Goal: Information Seeking & Learning: Learn about a topic

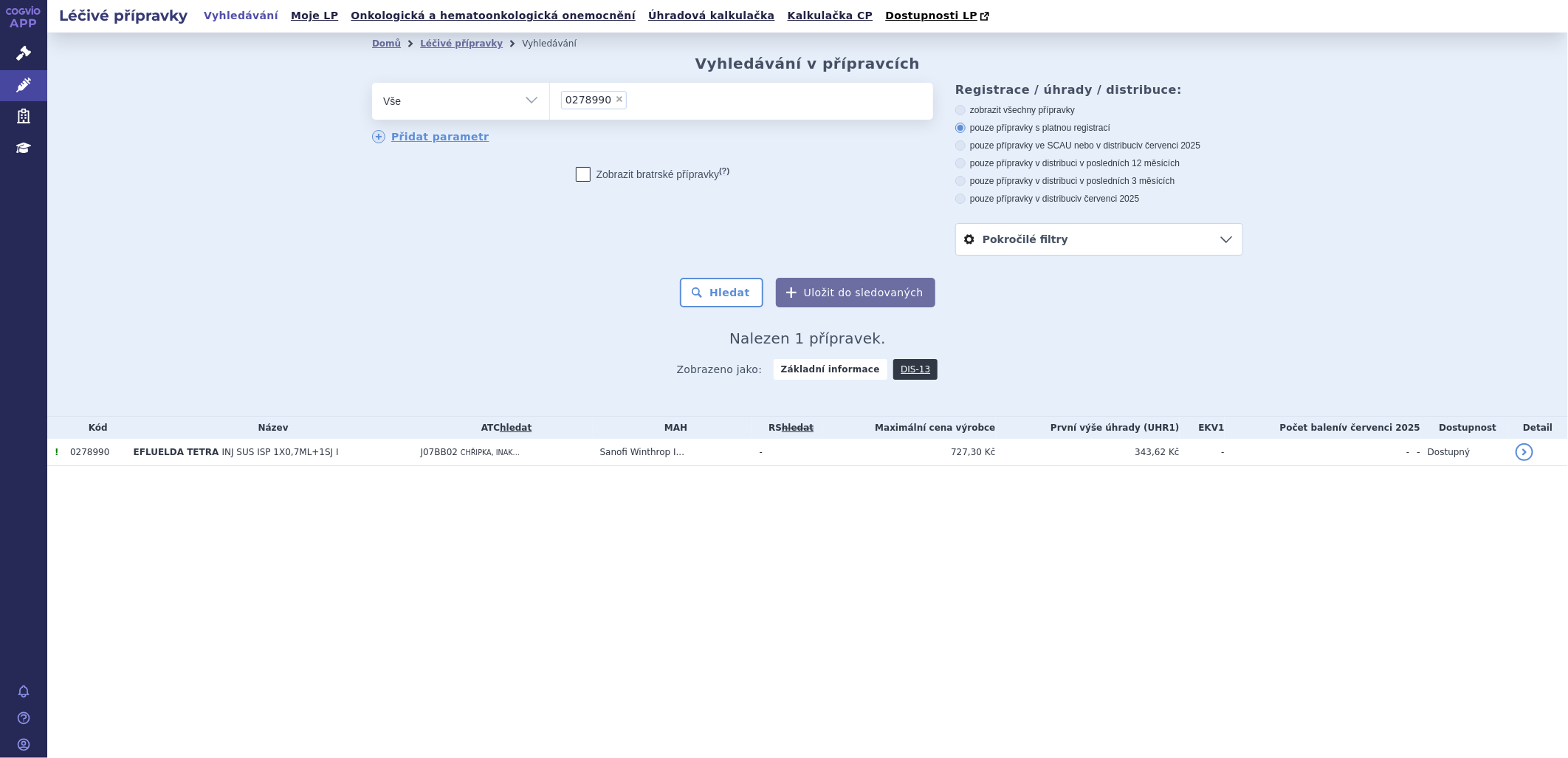
click at [615, 102] on span "×" at bounding box center [619, 99] width 9 height 9
click at [550, 102] on select "0278990" at bounding box center [550, 100] width 1 height 37
select select
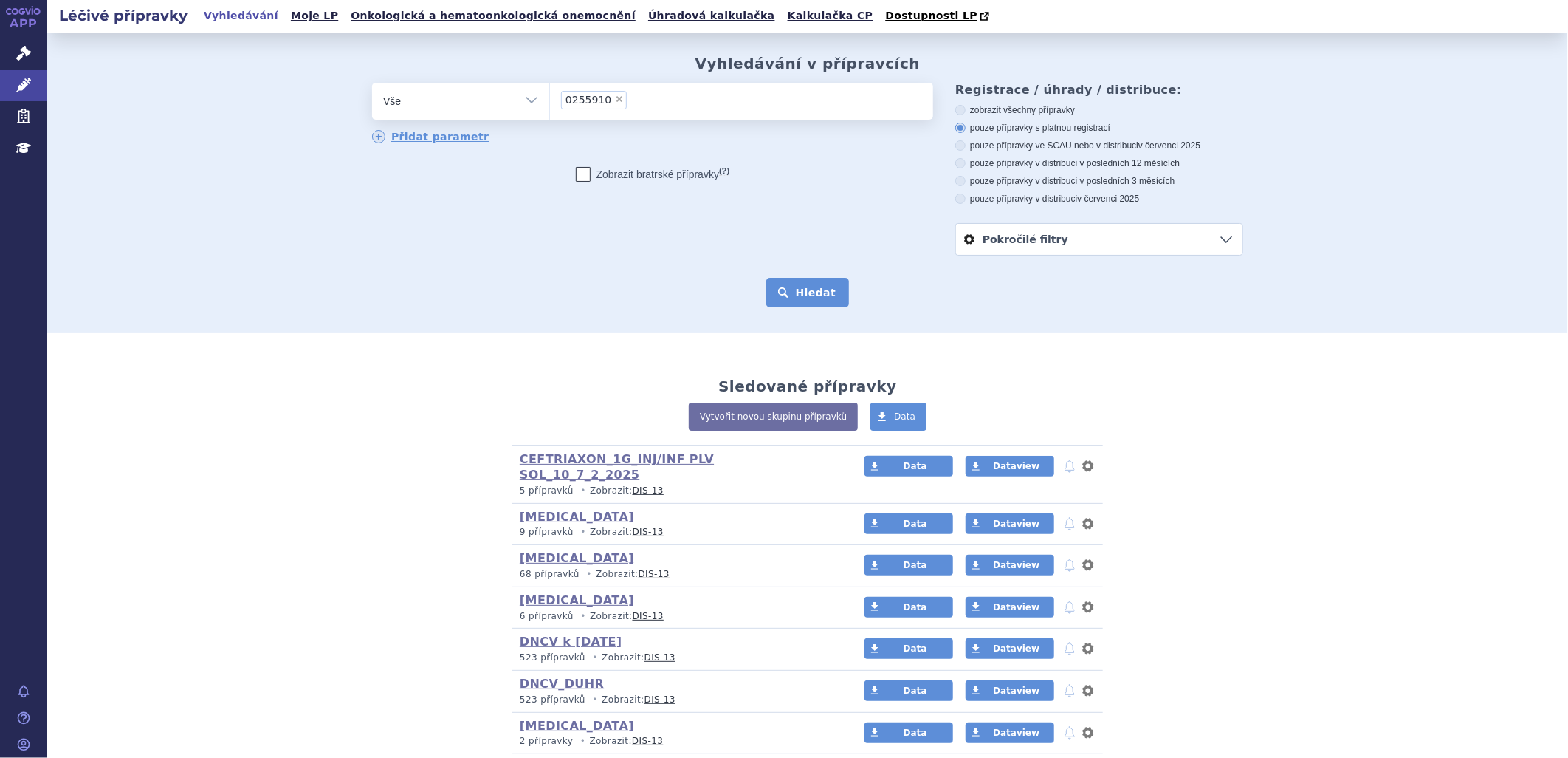
click at [805, 295] on button "Hledat" at bounding box center [807, 292] width 83 height 30
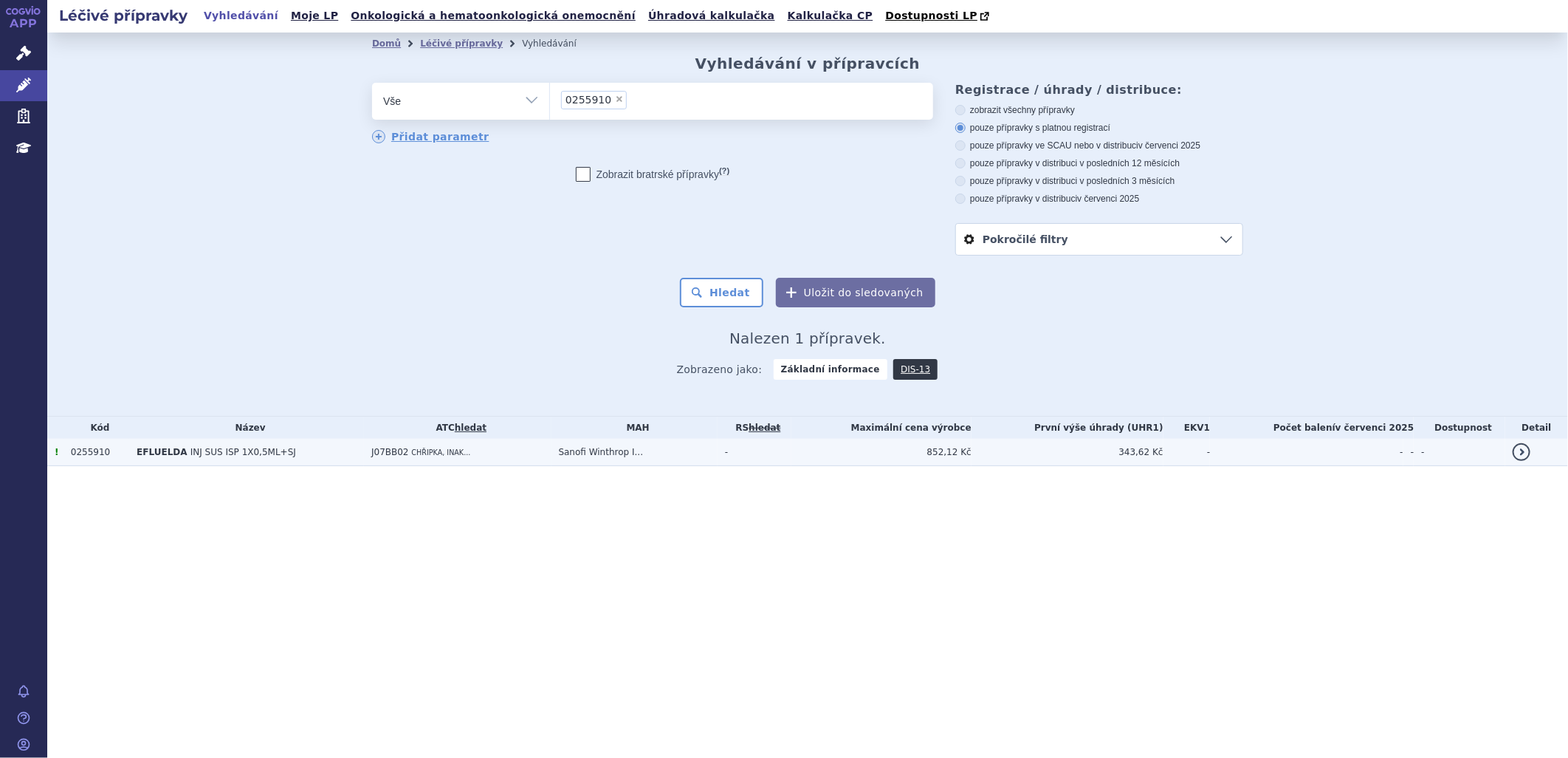
click at [196, 452] on span "INJ SUS ISP 1X0,5ML+SJ" at bounding box center [243, 452] width 106 height 11
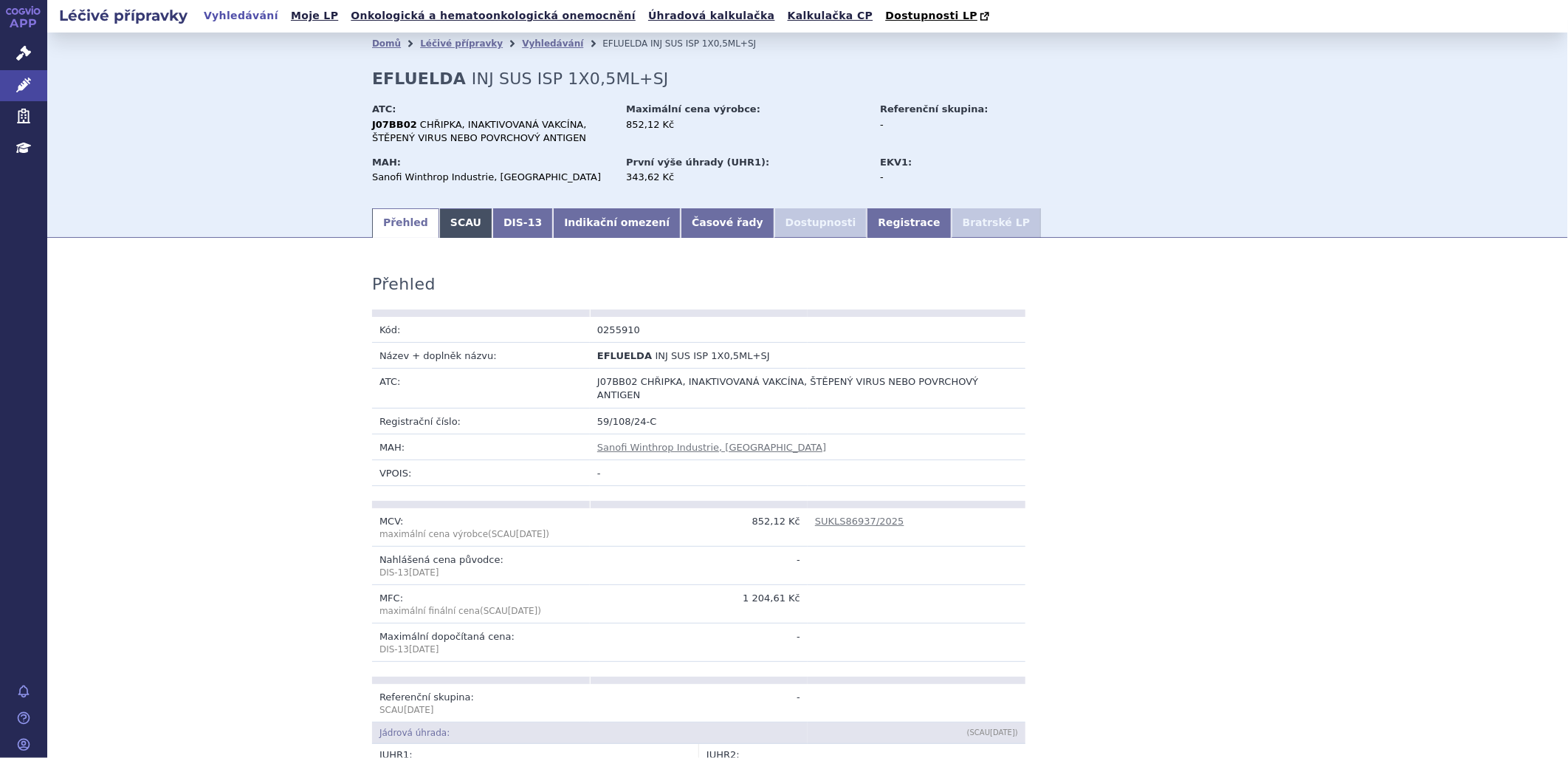
click at [462, 226] on link "SCAU" at bounding box center [465, 223] width 53 height 30
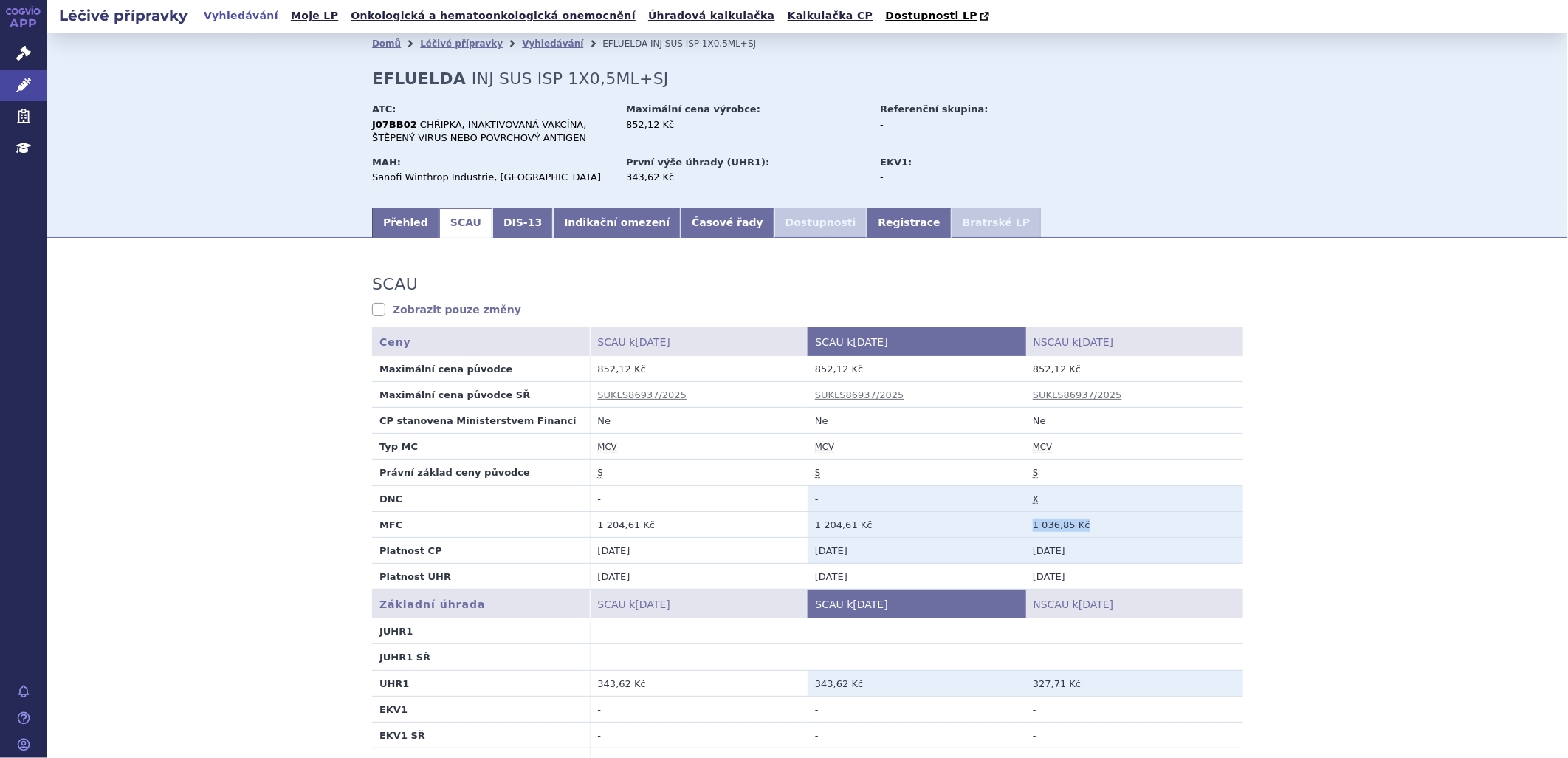
drag, startPoint x: 1028, startPoint y: 526, endPoint x: 1091, endPoint y: 526, distance: 63.0
click at [1091, 526] on td "1 036,85 Kč" at bounding box center [1134, 524] width 217 height 26
drag, startPoint x: 422, startPoint y: 45, endPoint x: 430, endPoint y: 45, distance: 8.0
click at [421, 45] on link "Léčivé přípravky" at bounding box center [461, 44] width 82 height 11
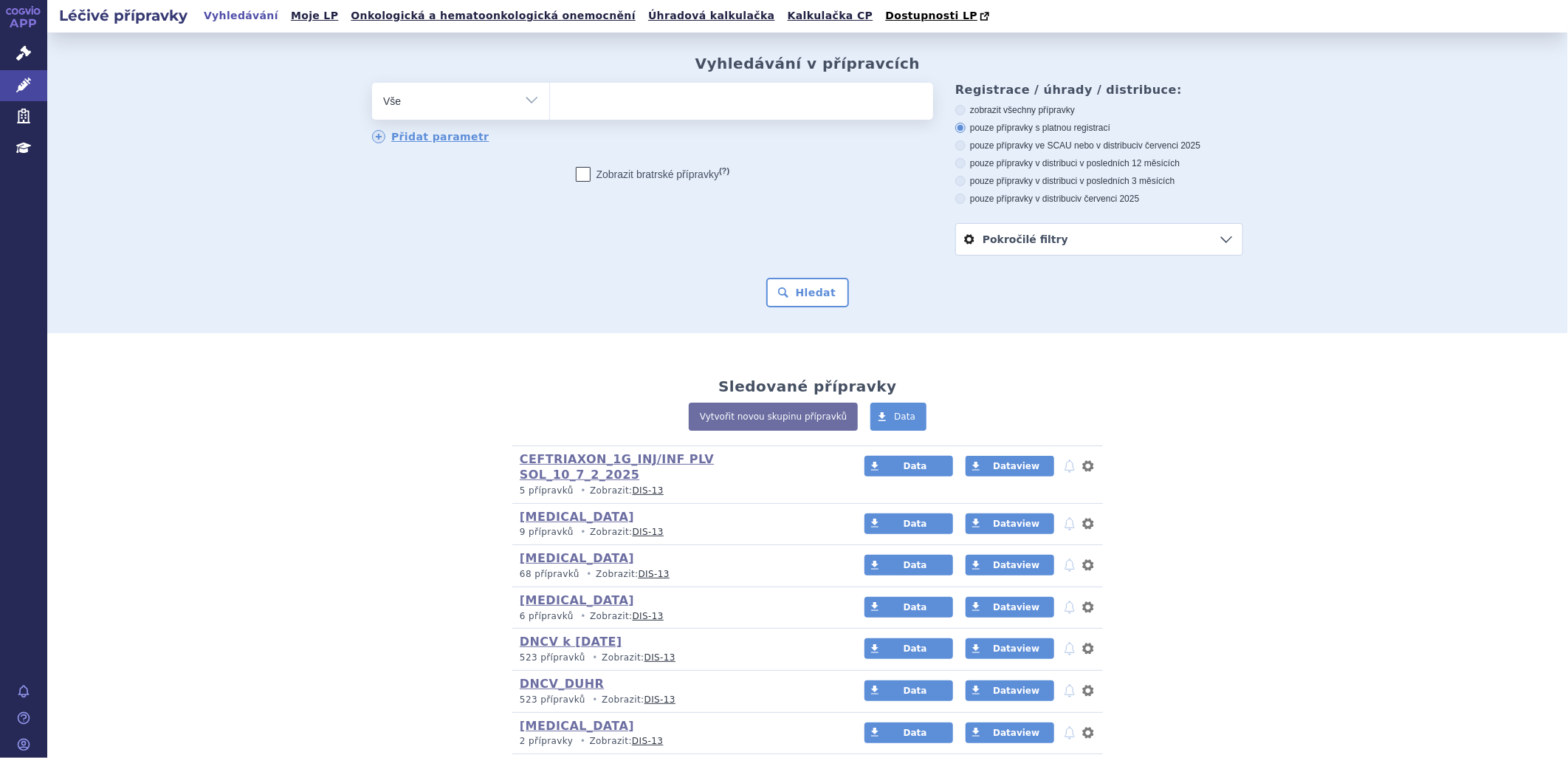
click at [652, 100] on ul at bounding box center [742, 98] width 383 height 31
click at [550, 100] on select at bounding box center [550, 100] width 1 height 37
paste input "0239065"
type input "0239065"
select select "0239065"
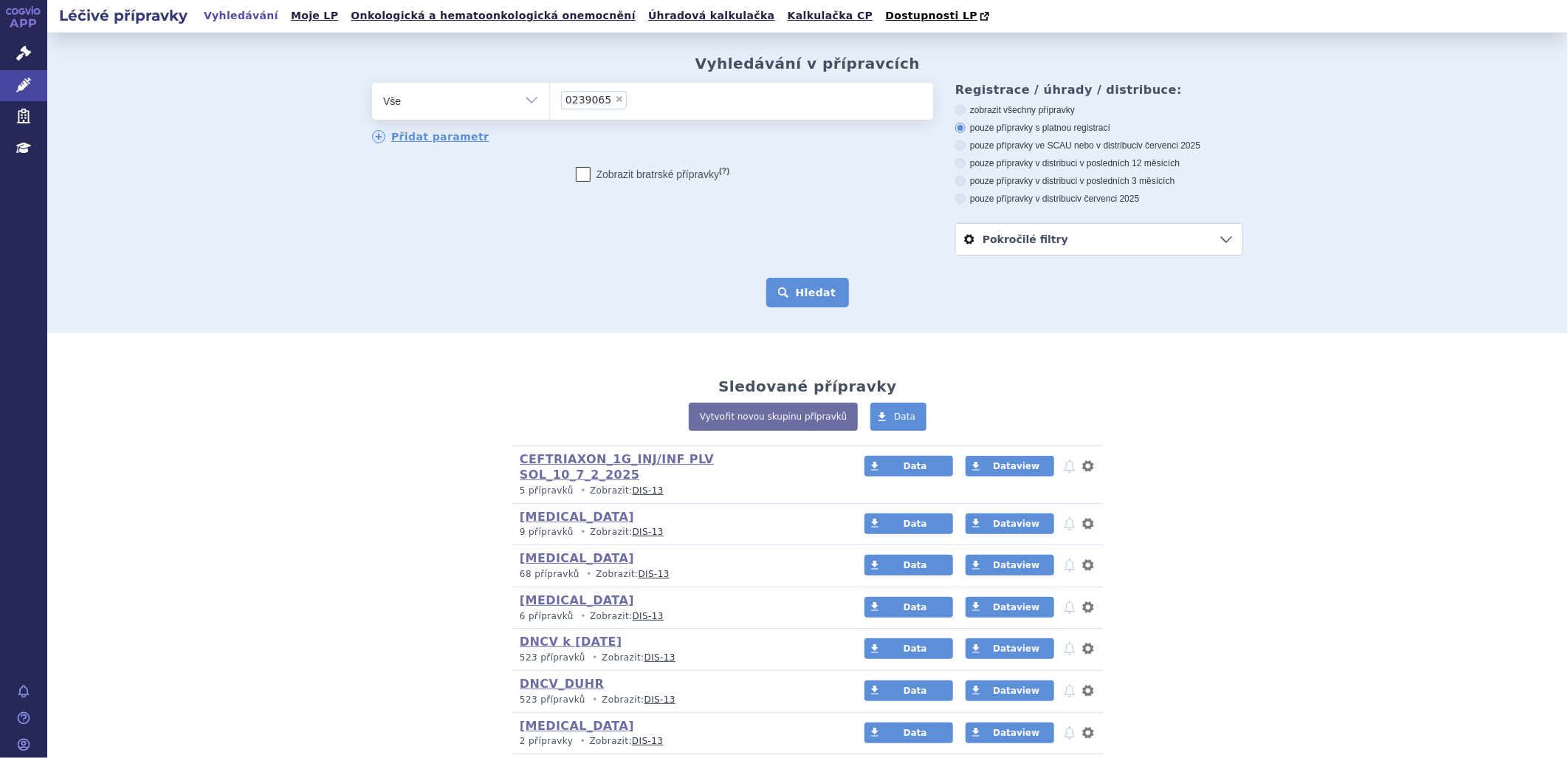
click at [807, 288] on button "Hledat" at bounding box center [807, 292] width 83 height 30
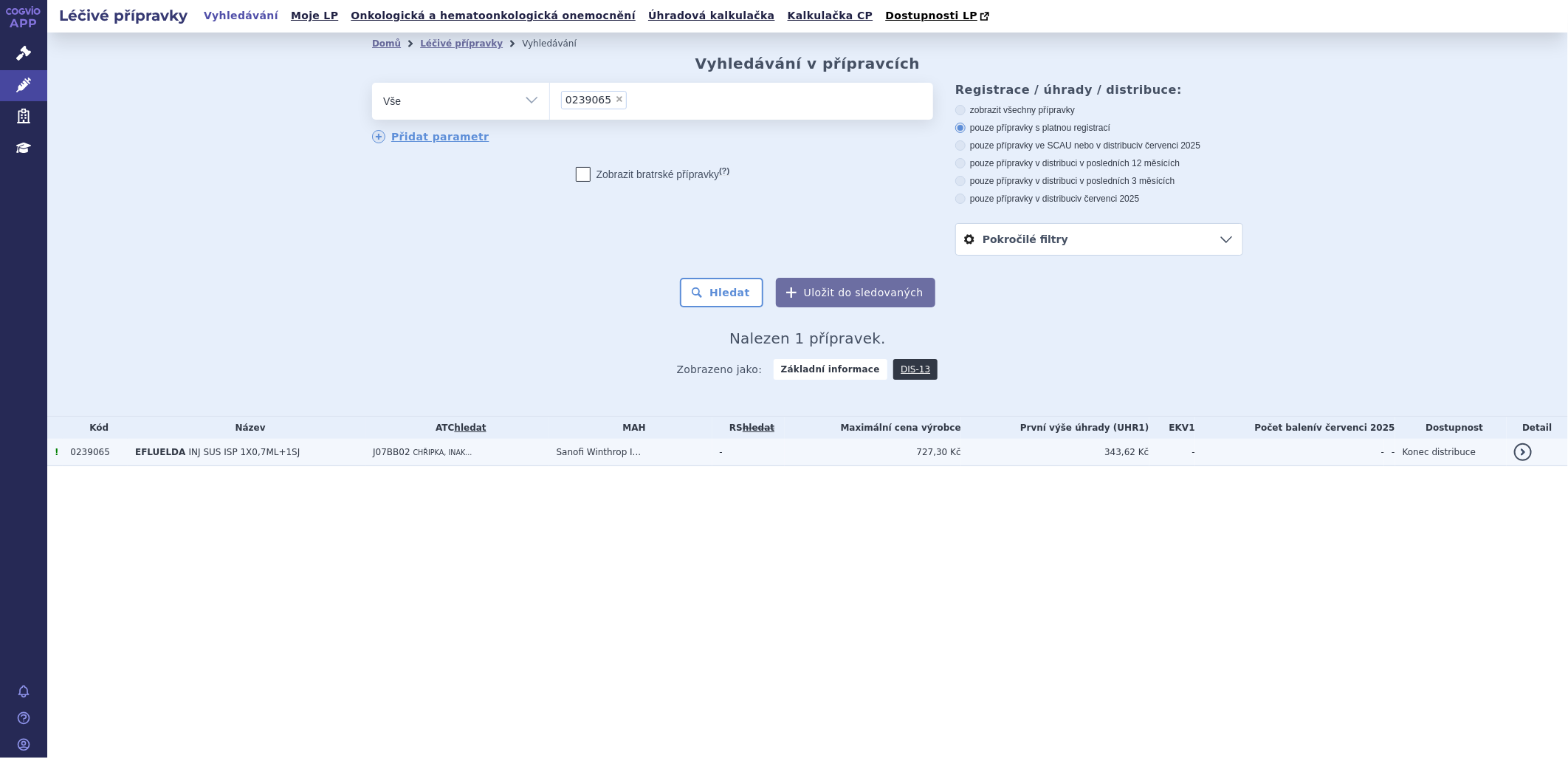
click at [276, 454] on td "EFLUELDA INJ SUS ISP 1X0,7ML+1SJ" at bounding box center [247, 452] width 238 height 28
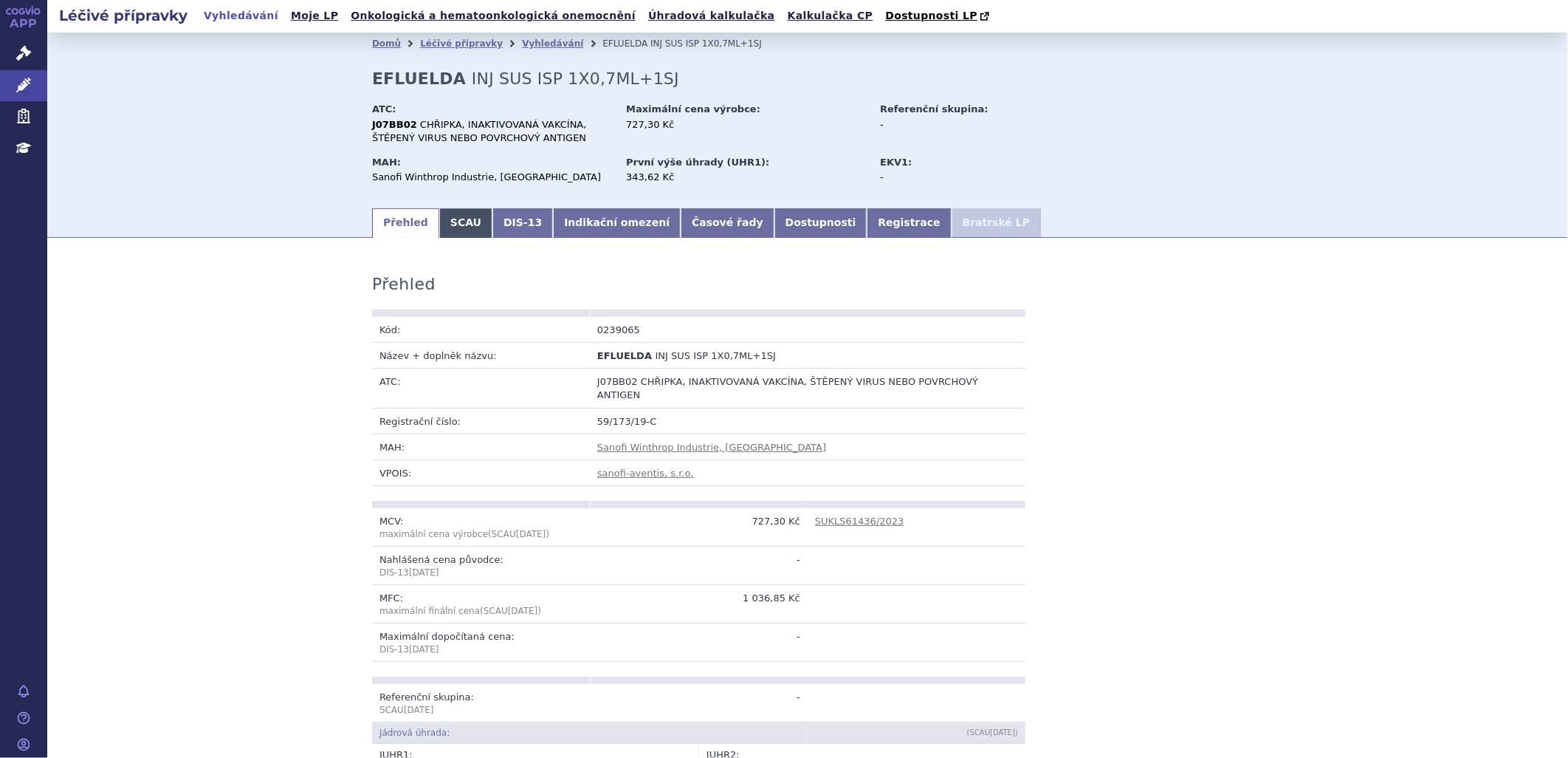
drag, startPoint x: 444, startPoint y: 231, endPoint x: 445, endPoint y: 239, distance: 8.1
click at [445, 231] on link "SCAU" at bounding box center [465, 223] width 53 height 30
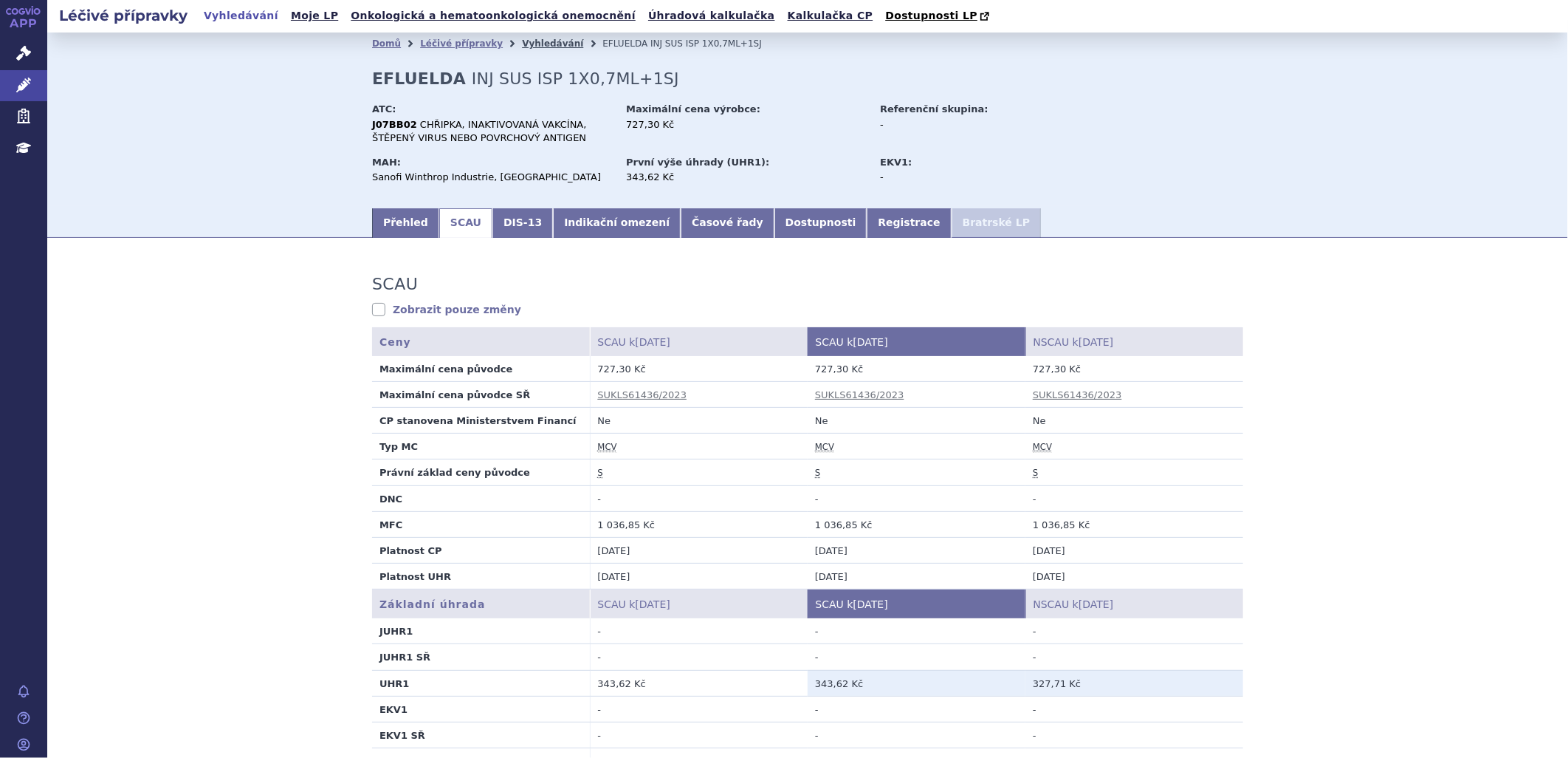
click at [530, 45] on link "Vyhledávání" at bounding box center [552, 44] width 61 height 11
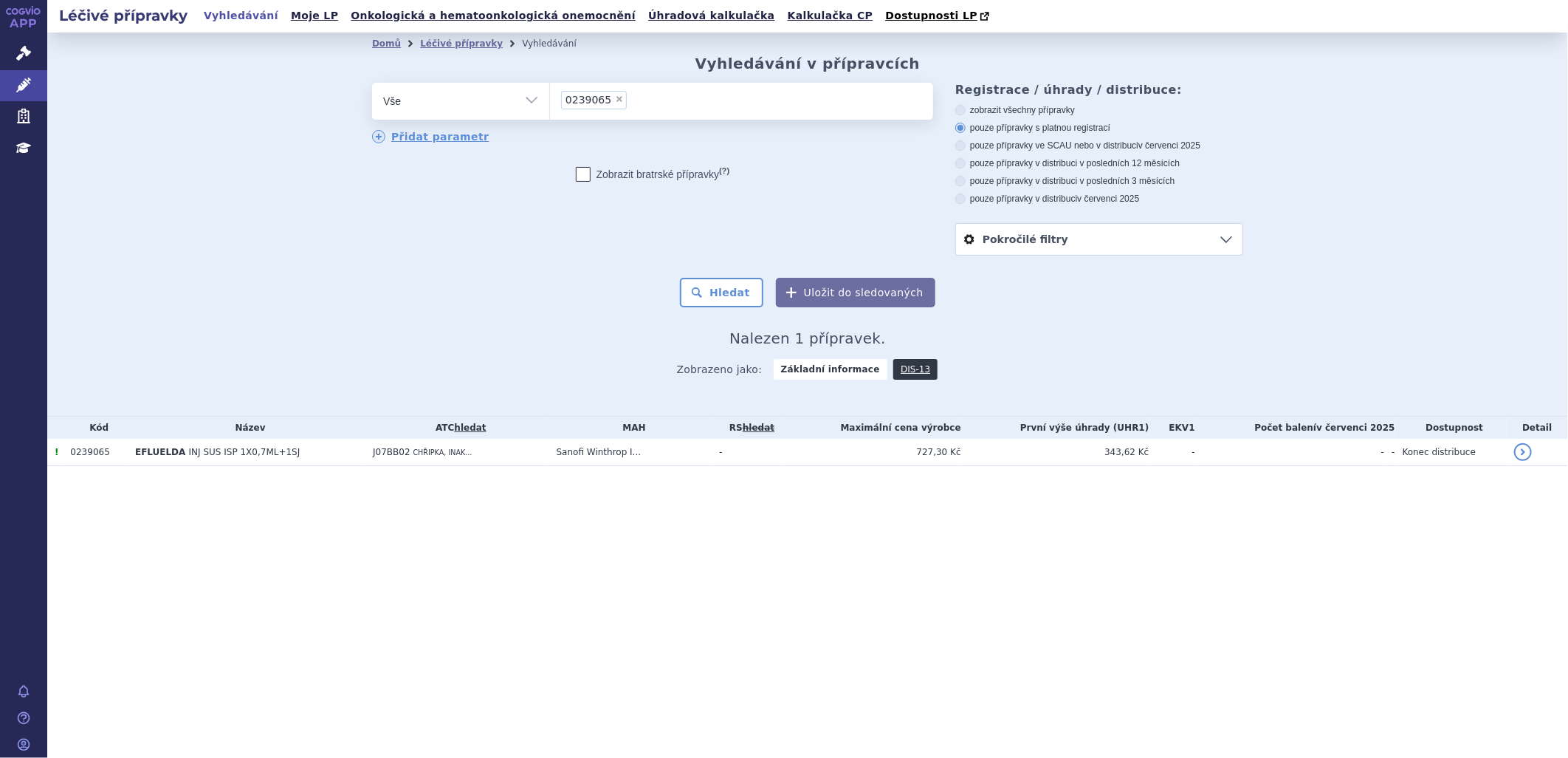
click at [618, 96] on li "× 0239065" at bounding box center [593, 99] width 65 height 19
click at [550, 96] on select "0239065" at bounding box center [550, 100] width 1 height 37
click at [616, 100] on span "×" at bounding box center [619, 99] width 9 height 9
click at [550, 100] on select "0239065" at bounding box center [550, 100] width 1 height 37
select select
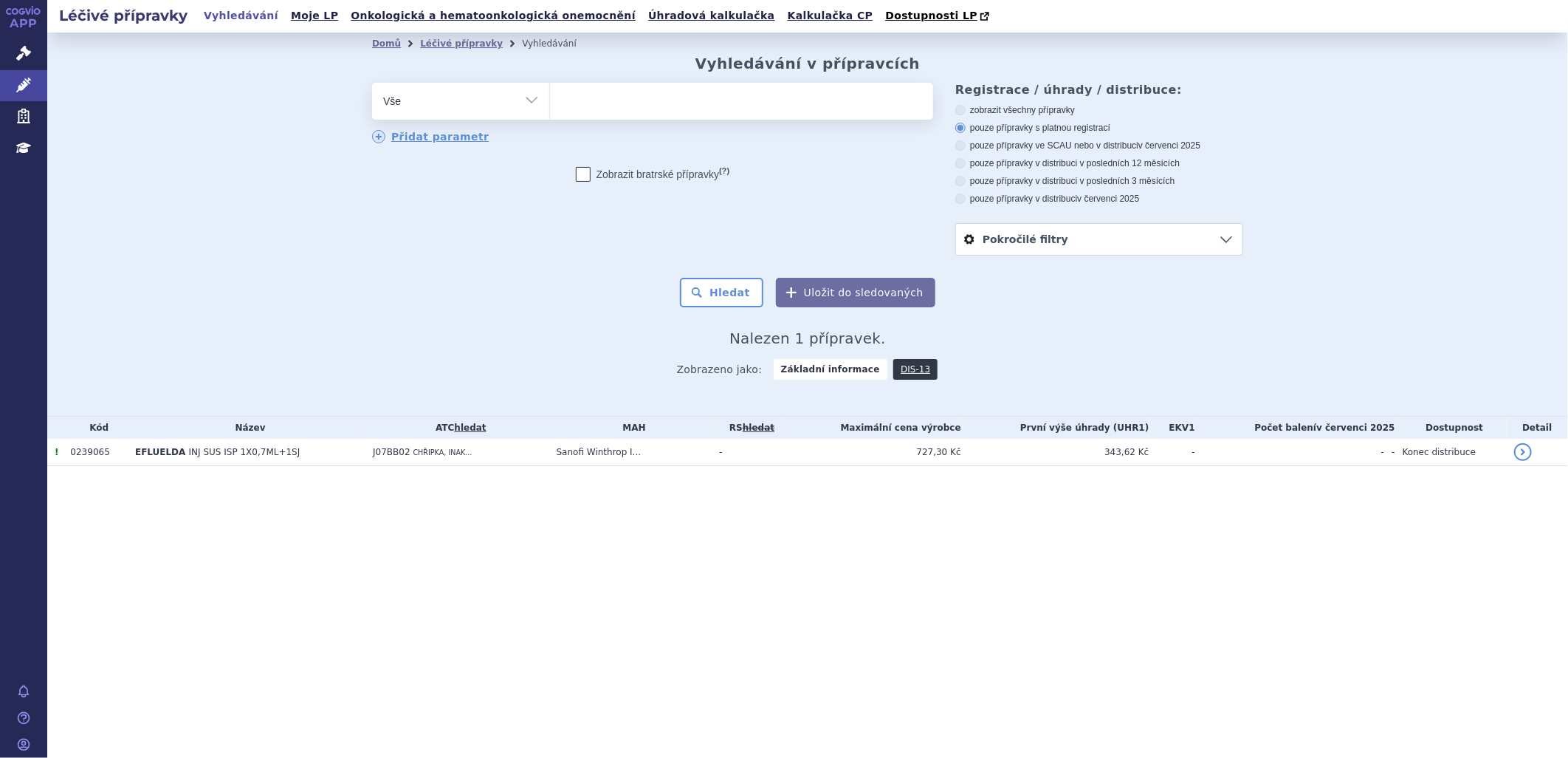
type input "0278990"
select select "0278990"
click at [739, 288] on button "Hledat" at bounding box center [721, 292] width 83 height 30
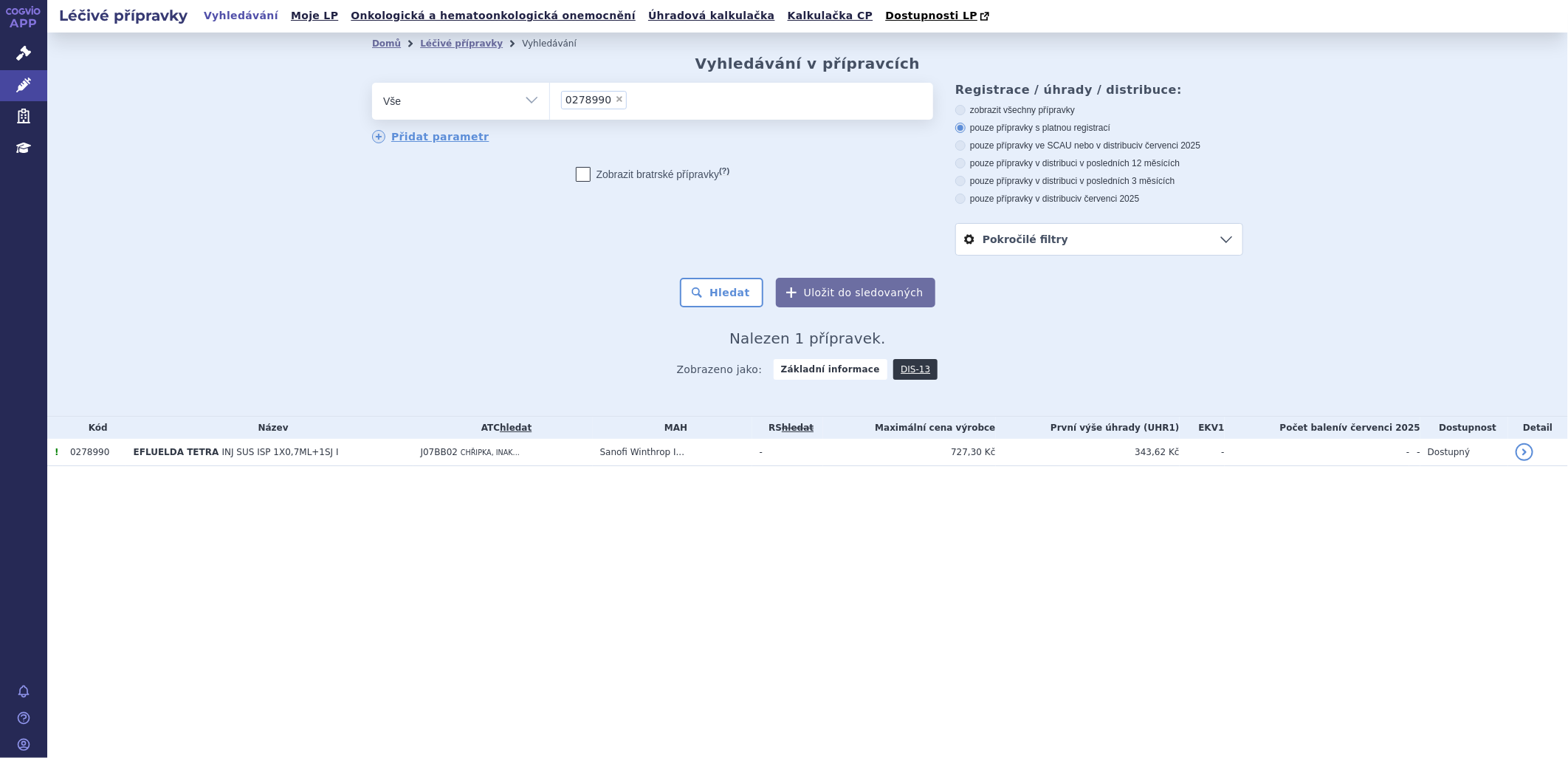
click at [277, 456] on span "INJ SUS ISP 1X0,7ML+1SJ I" at bounding box center [280, 452] width 116 height 11
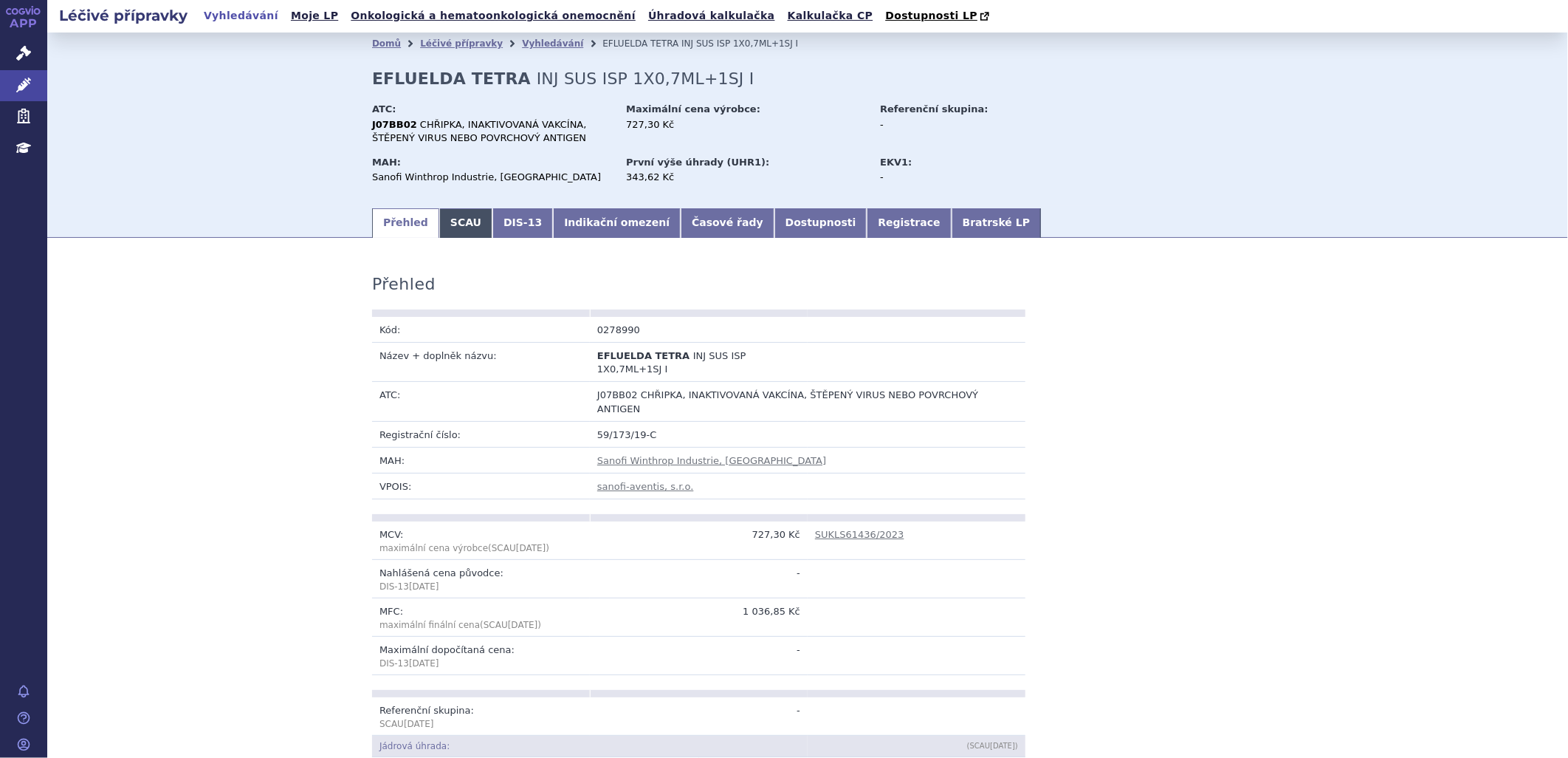
click at [447, 226] on link "SCAU" at bounding box center [465, 223] width 53 height 30
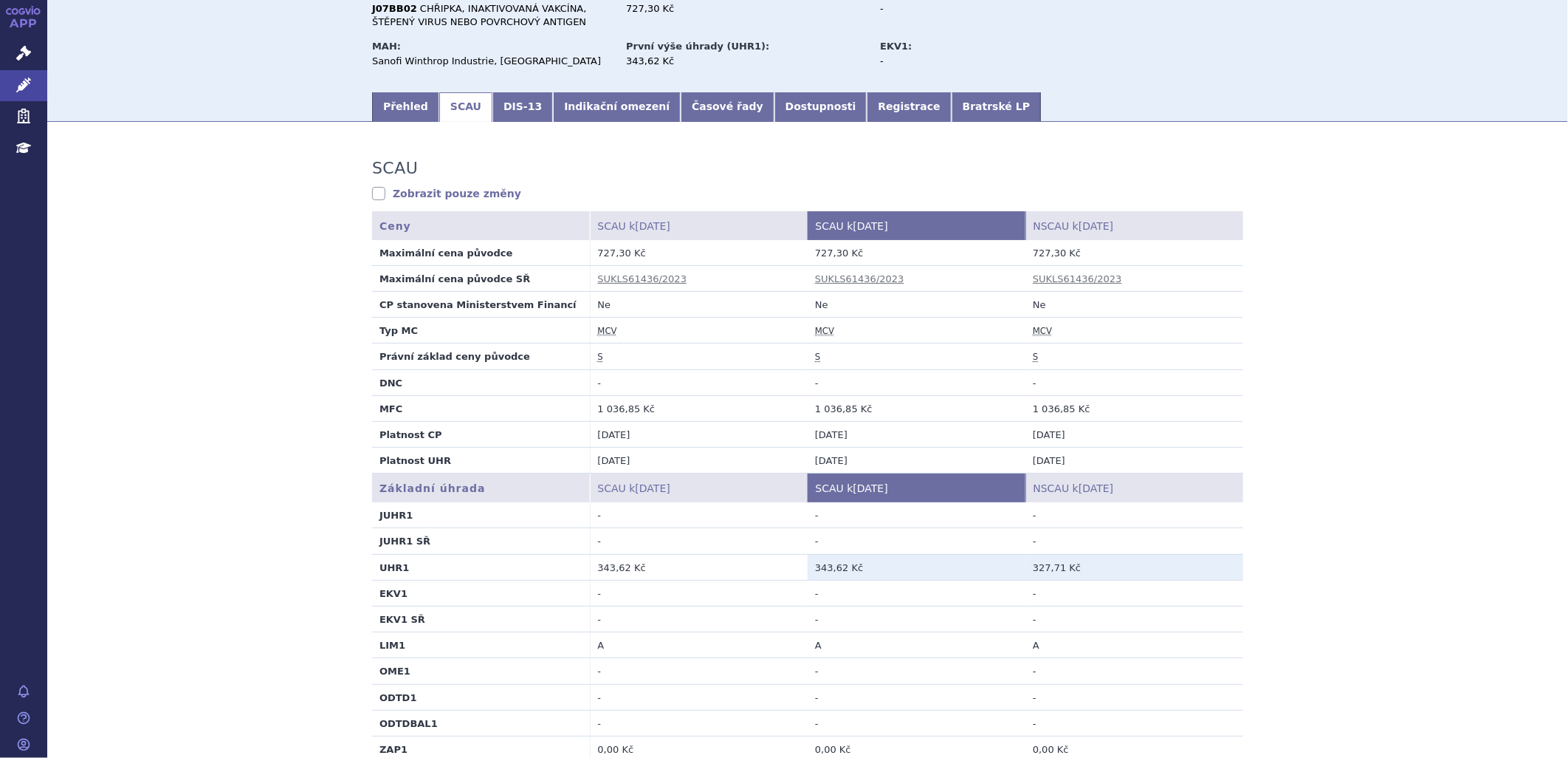
scroll to position [164, 0]
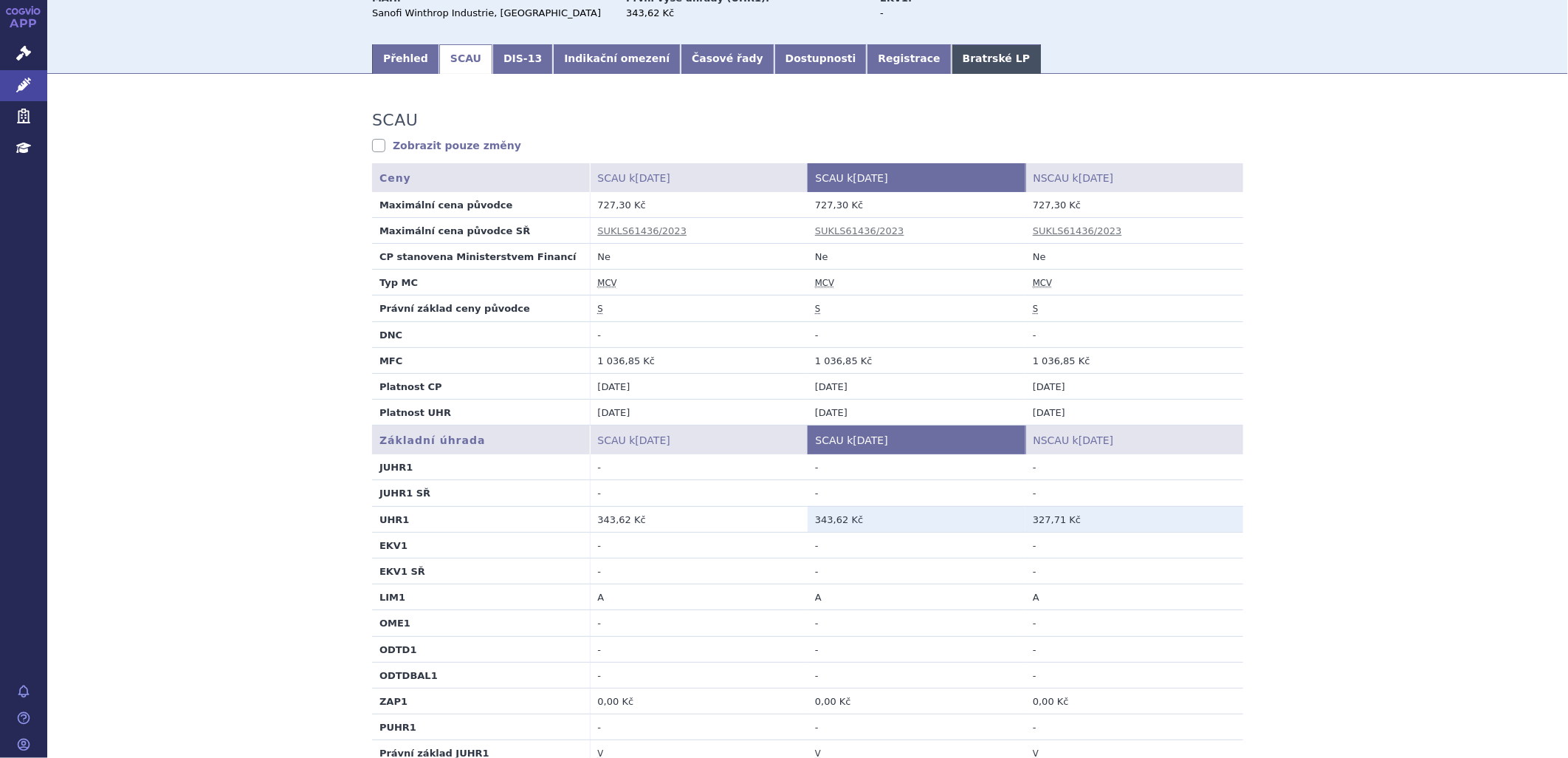
click at [952, 65] on link "Bratrské LP" at bounding box center [997, 59] width 89 height 30
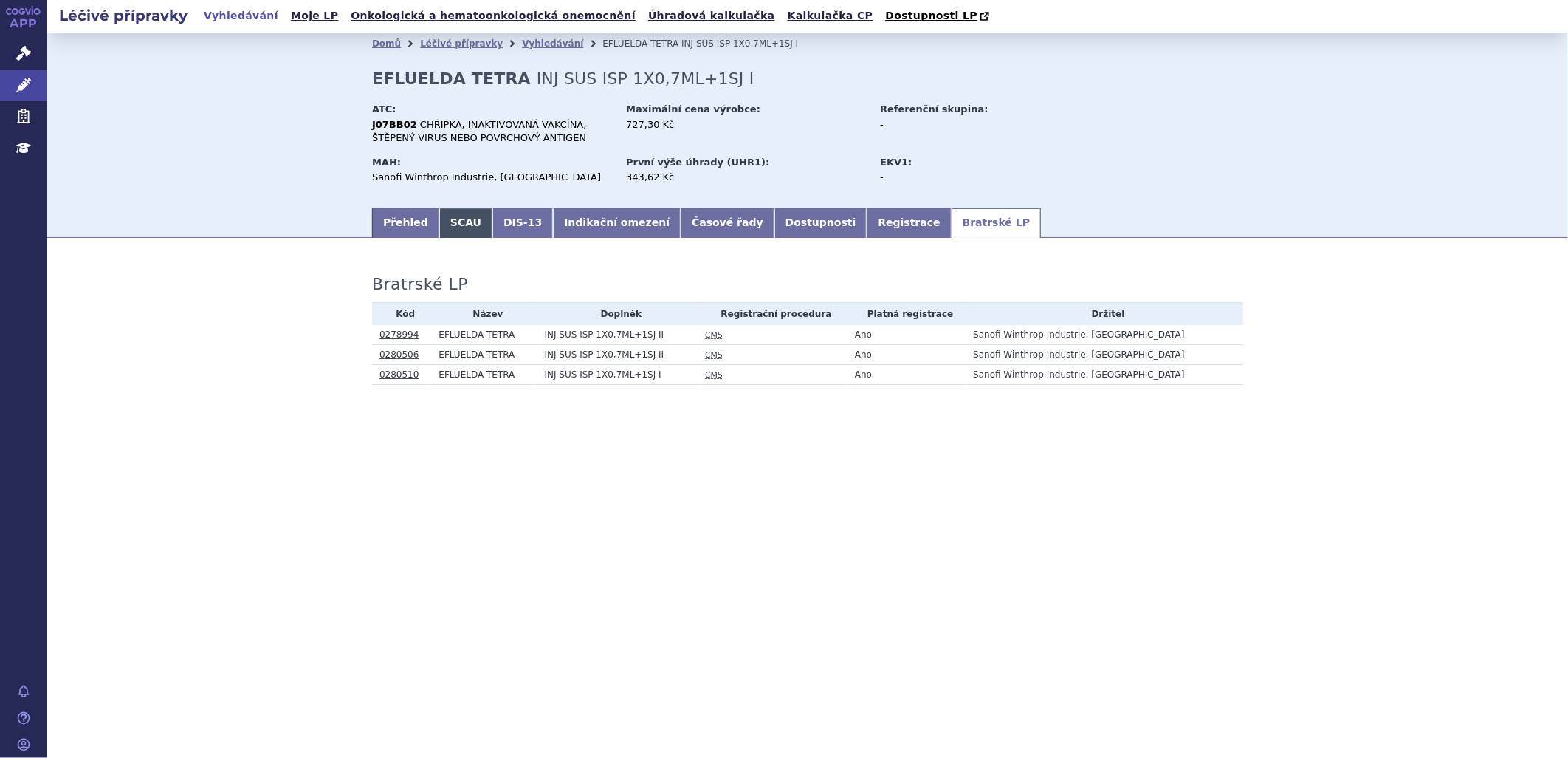
click at [454, 224] on link "SCAU" at bounding box center [465, 223] width 53 height 30
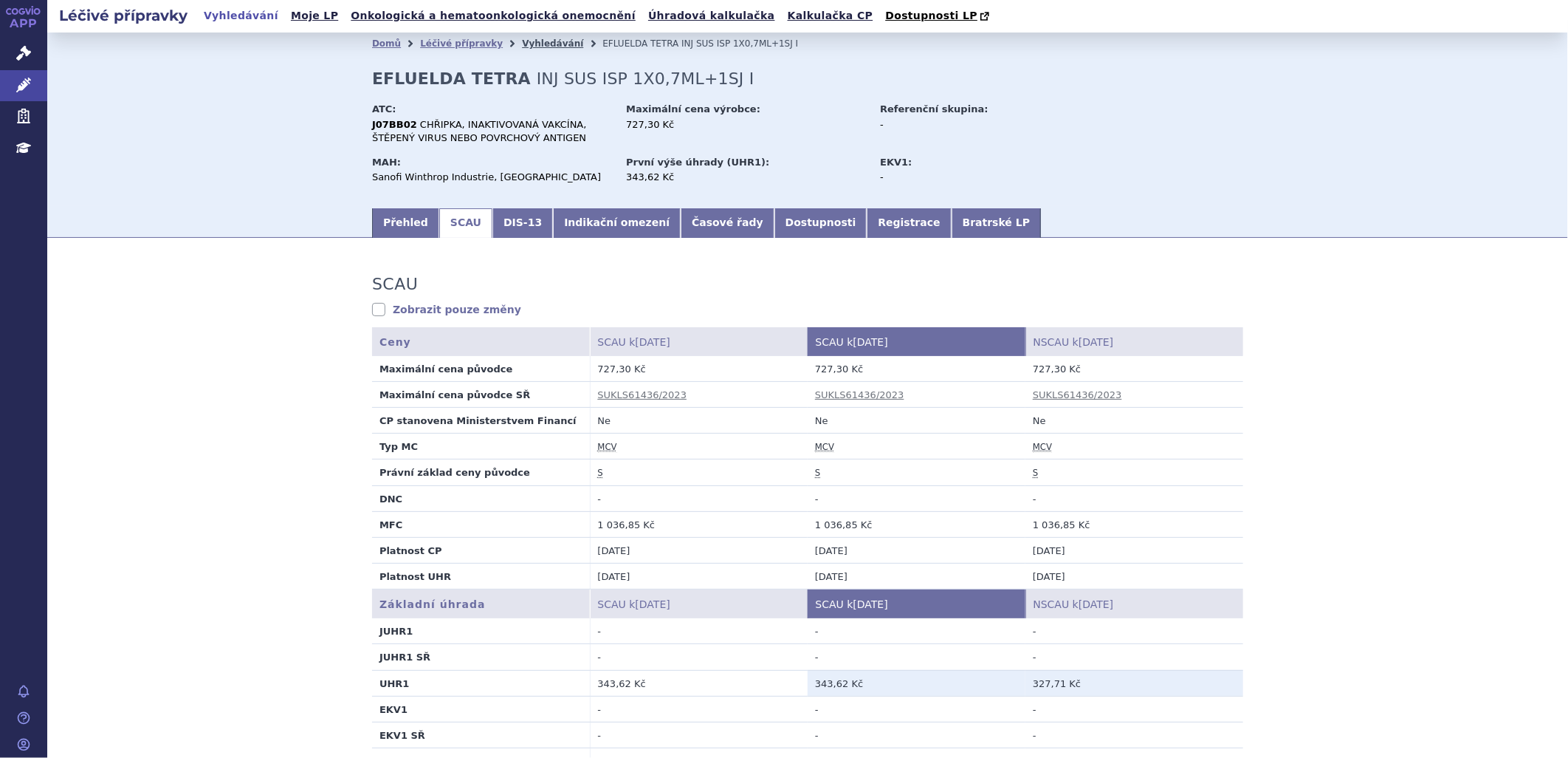
click at [538, 47] on link "Vyhledávání" at bounding box center [552, 44] width 61 height 11
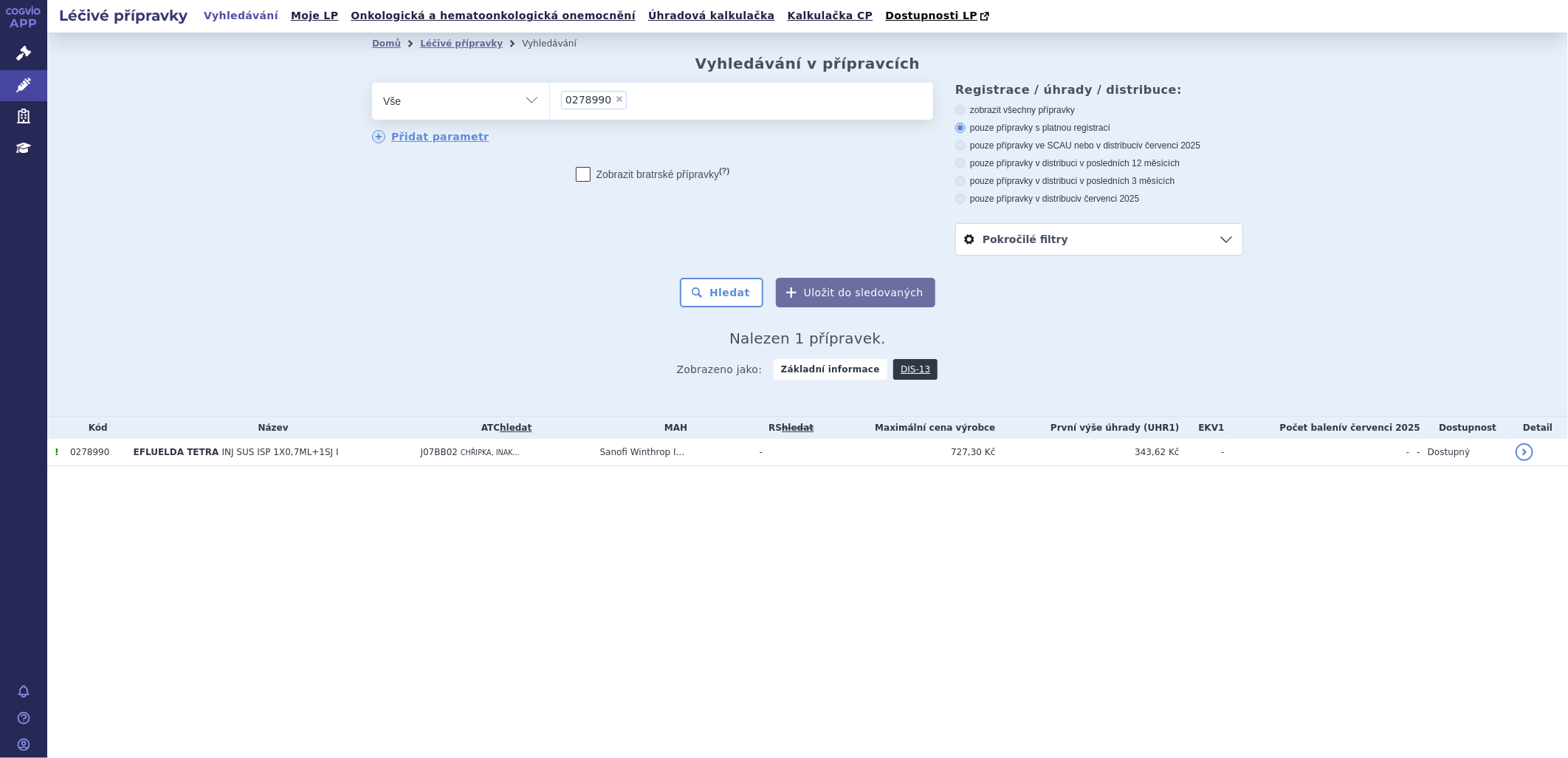
click at [615, 97] on span "×" at bounding box center [619, 99] width 9 height 9
click at [550, 97] on select "0278990" at bounding box center [550, 100] width 1 height 37
select select
type input "0265674"
select select "0265674"
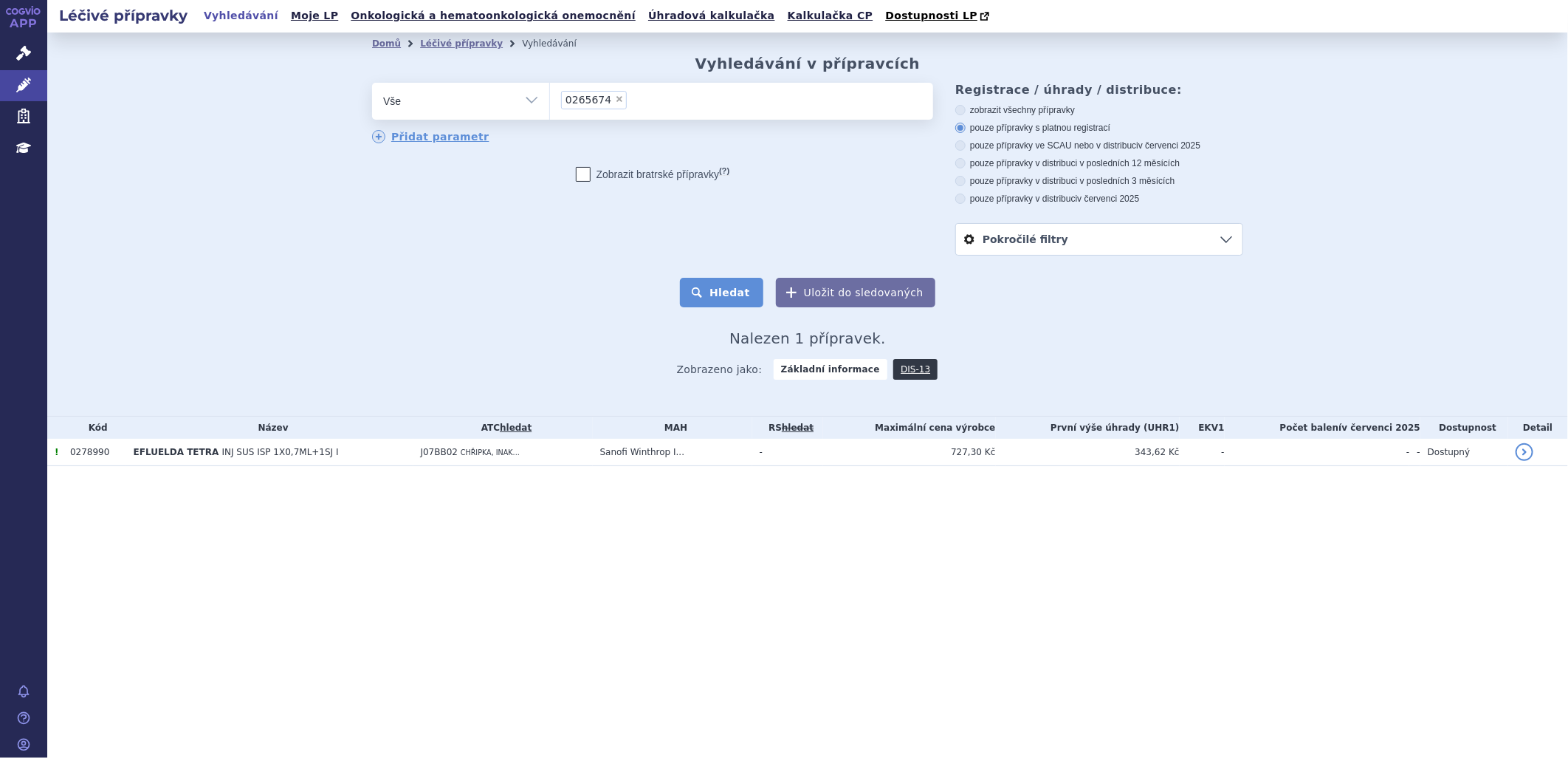
click at [736, 299] on button "Hledat" at bounding box center [721, 292] width 83 height 30
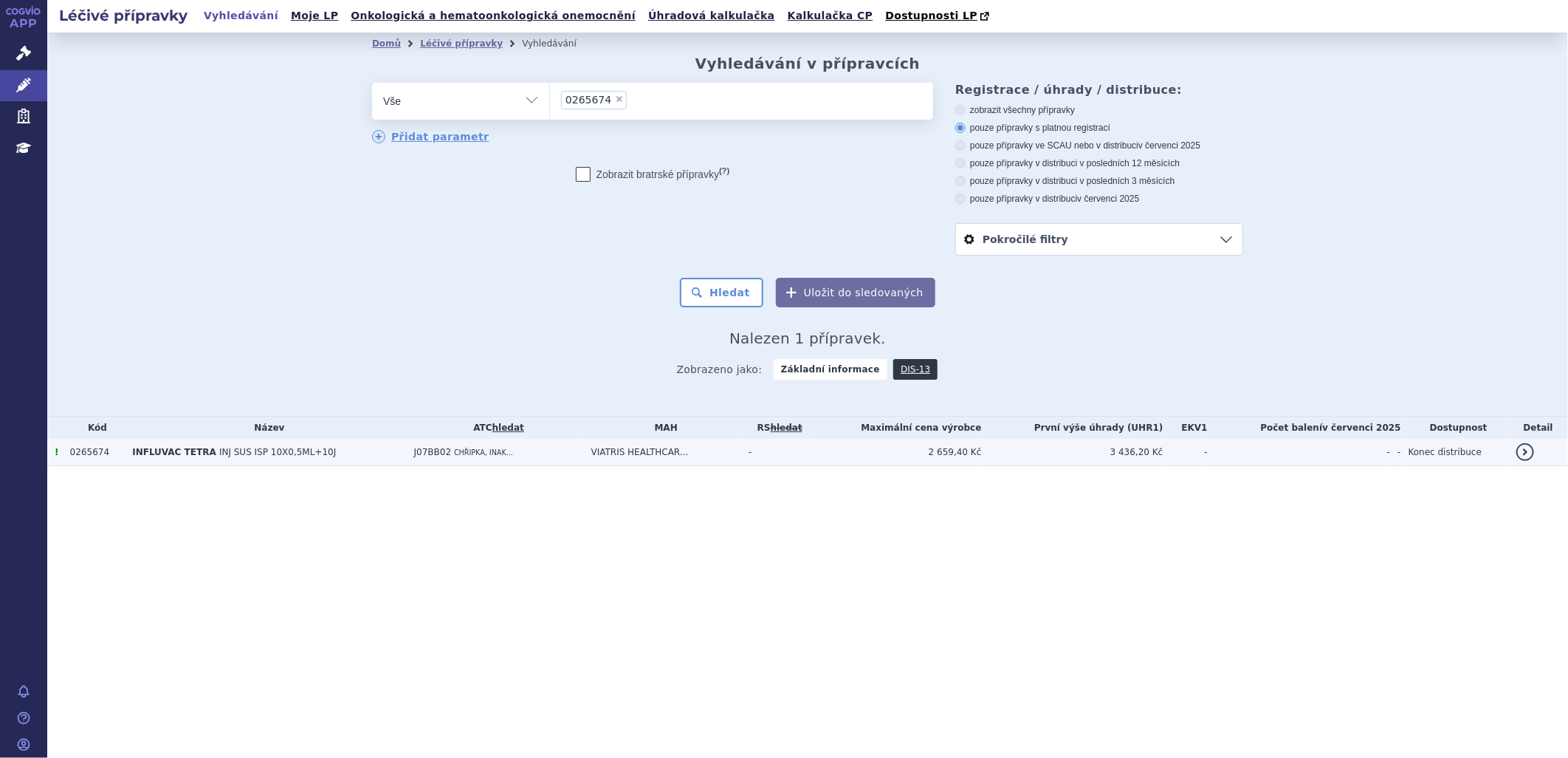
click at [336, 454] on td "INFLUVAC TETRA INJ SUS ISP 10X0,5ML+10J" at bounding box center [265, 452] width 281 height 28
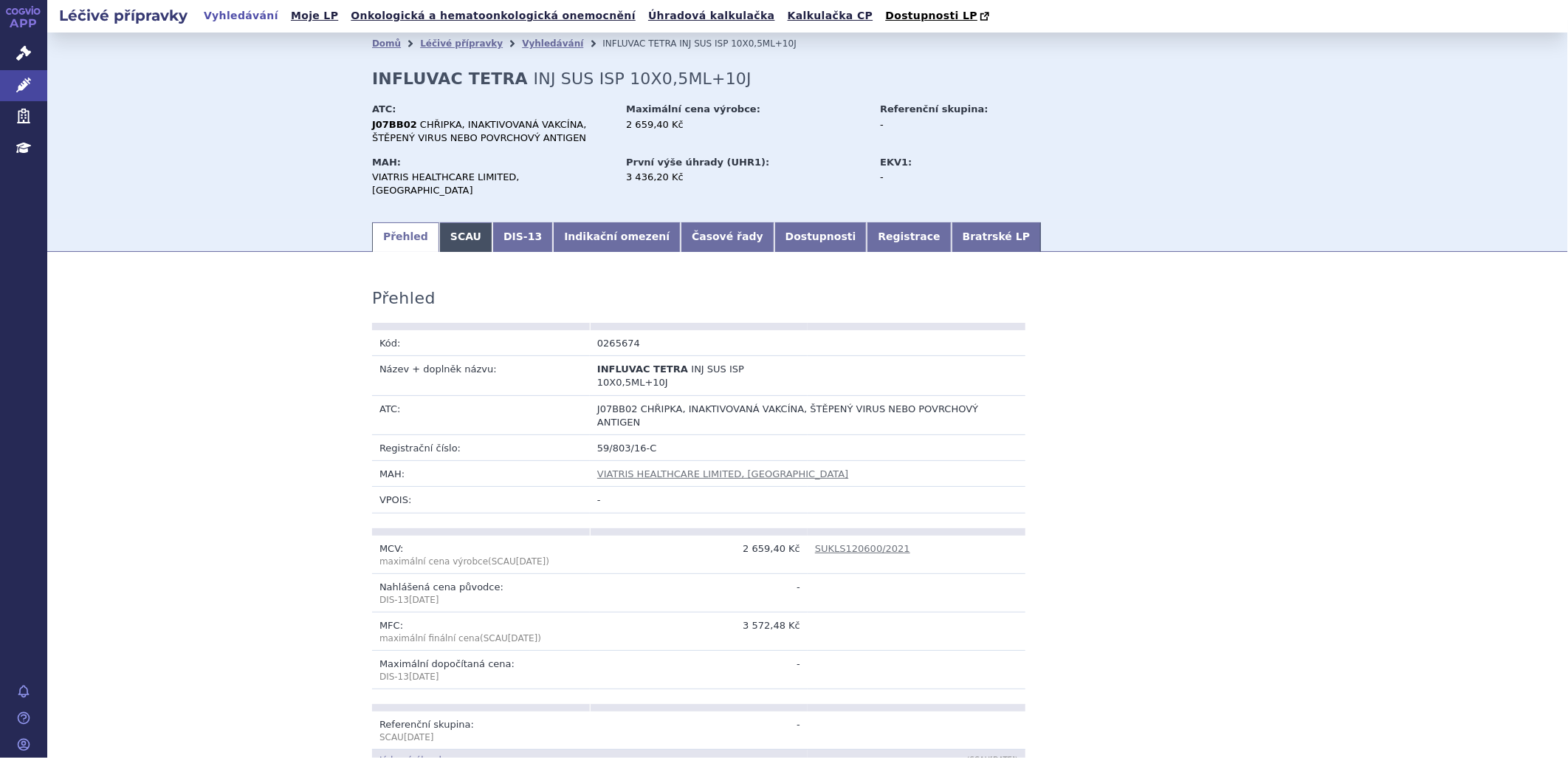
click at [456, 222] on link "SCAU" at bounding box center [465, 236] width 53 height 30
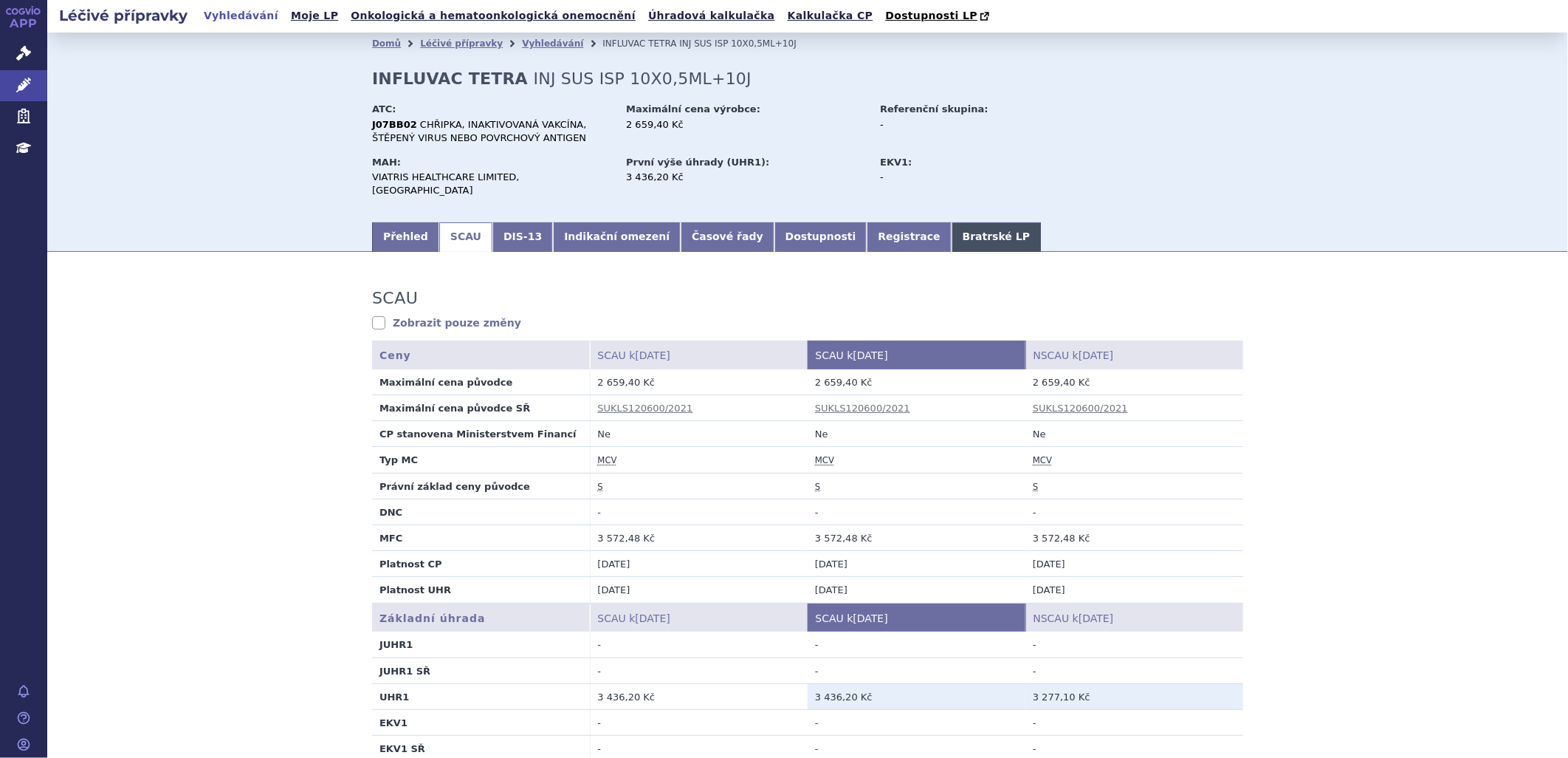
click at [952, 222] on link "Bratrské LP" at bounding box center [997, 236] width 89 height 30
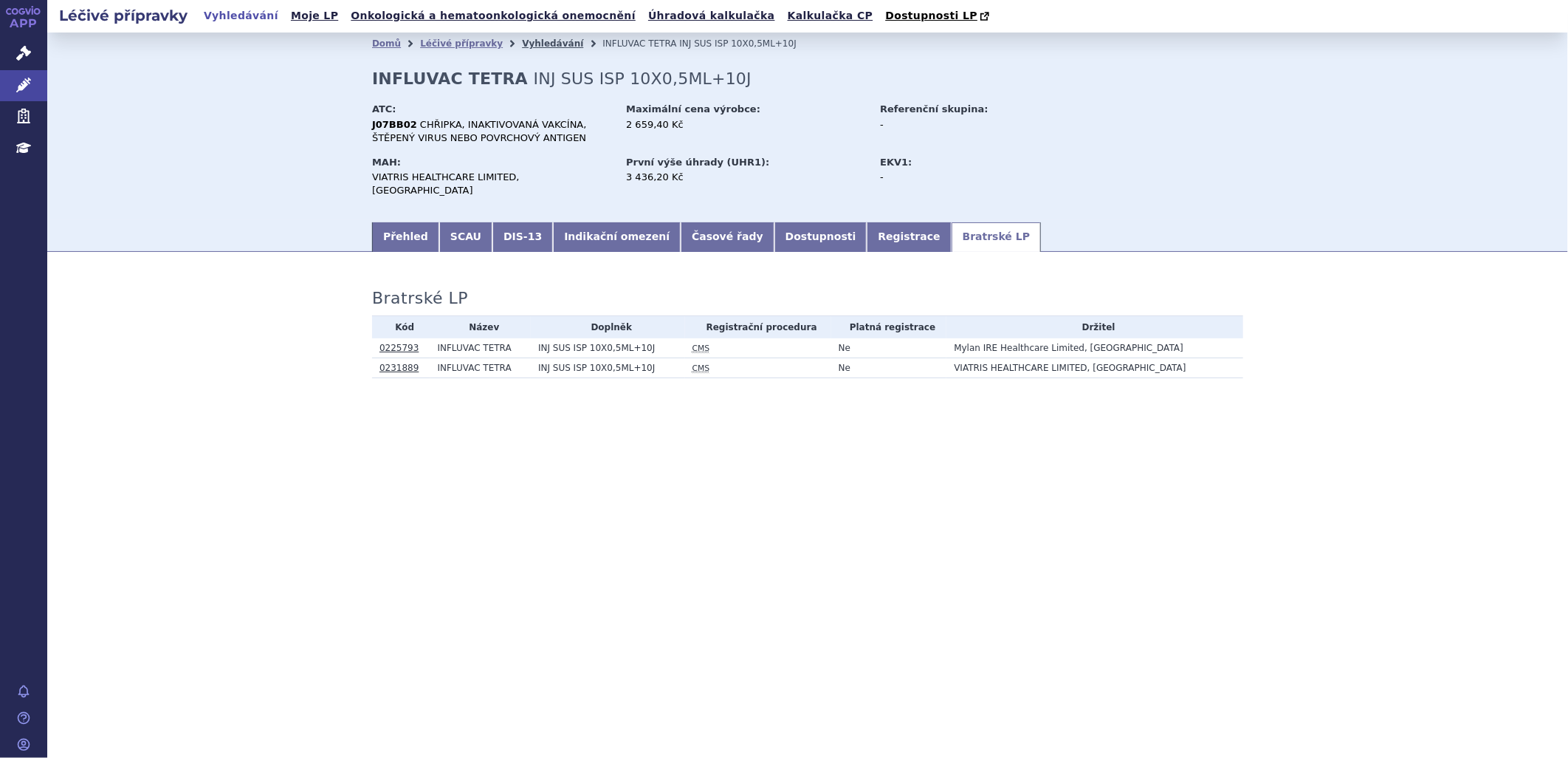
click at [536, 45] on link "Vyhledávání" at bounding box center [552, 44] width 61 height 11
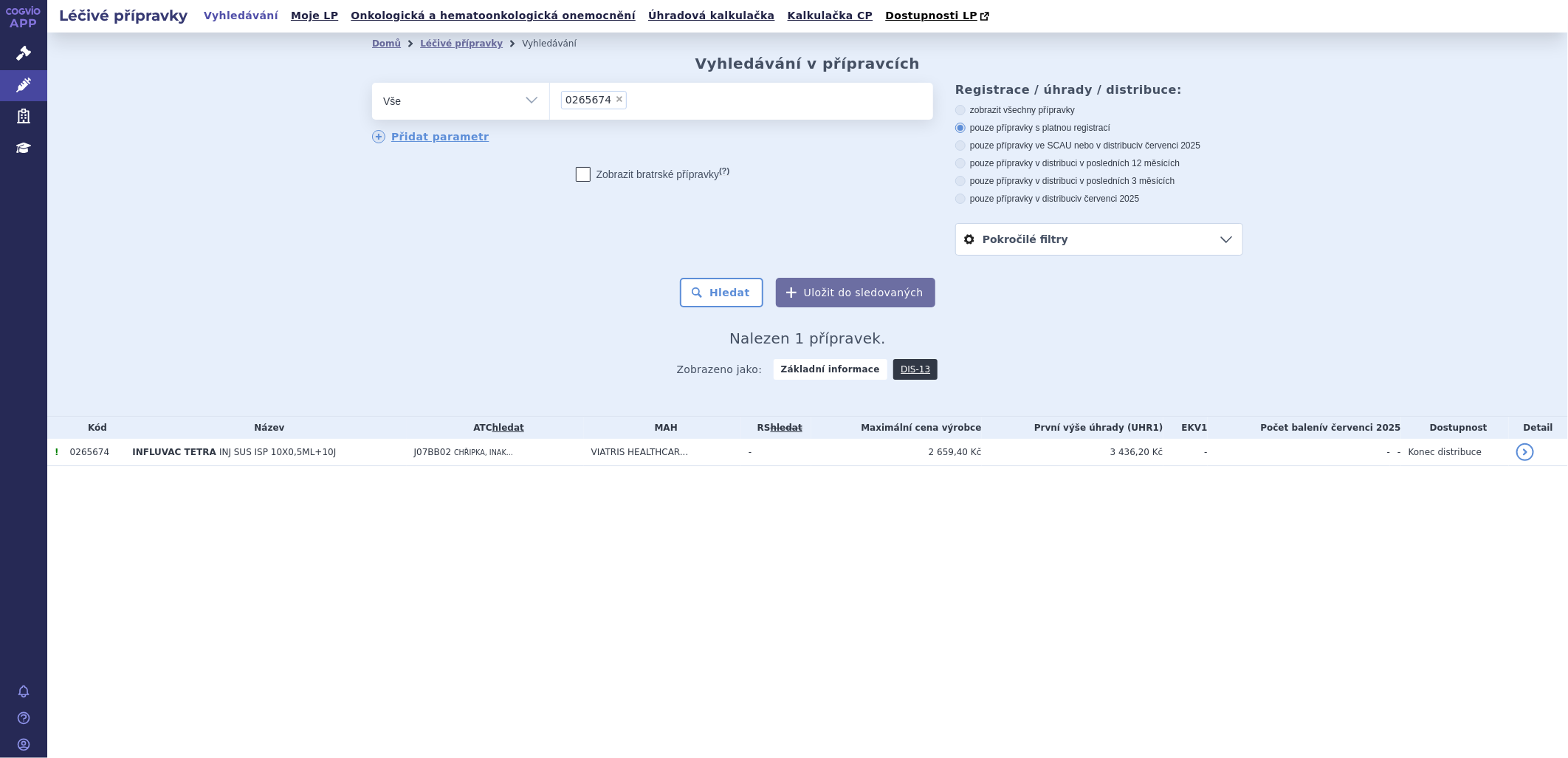
click at [615, 98] on span "×" at bounding box center [619, 99] width 9 height 9
click at [550, 98] on select "0265674" at bounding box center [550, 100] width 1 height 37
select select
click at [593, 101] on ul at bounding box center [742, 98] width 383 height 31
click at [550, 101] on select "0265674" at bounding box center [550, 100] width 1 height 37
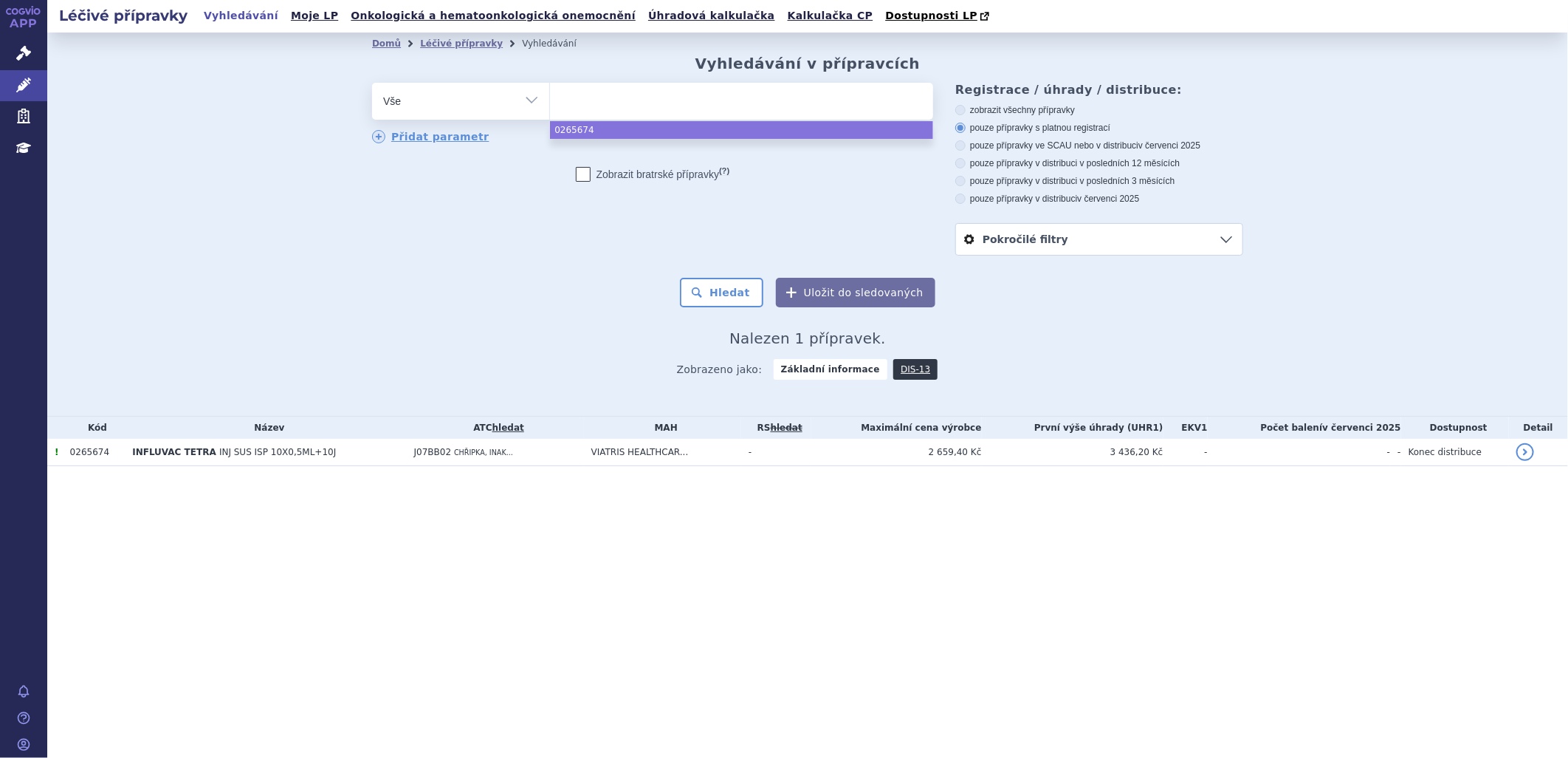
paste input "0265673"
type input "0265673"
select select "0265673"
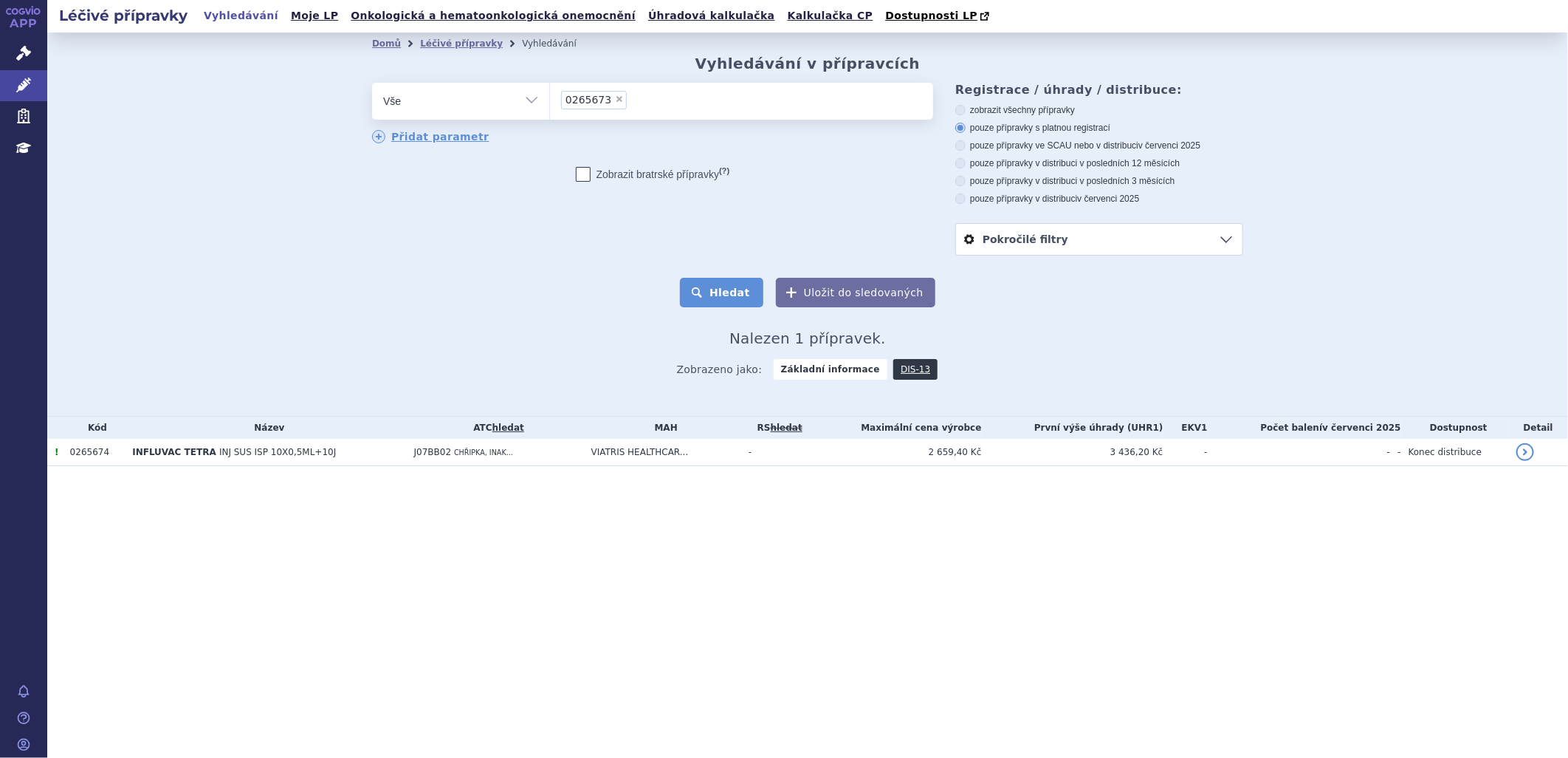
click at [748, 297] on button "Hledat" at bounding box center [721, 292] width 83 height 30
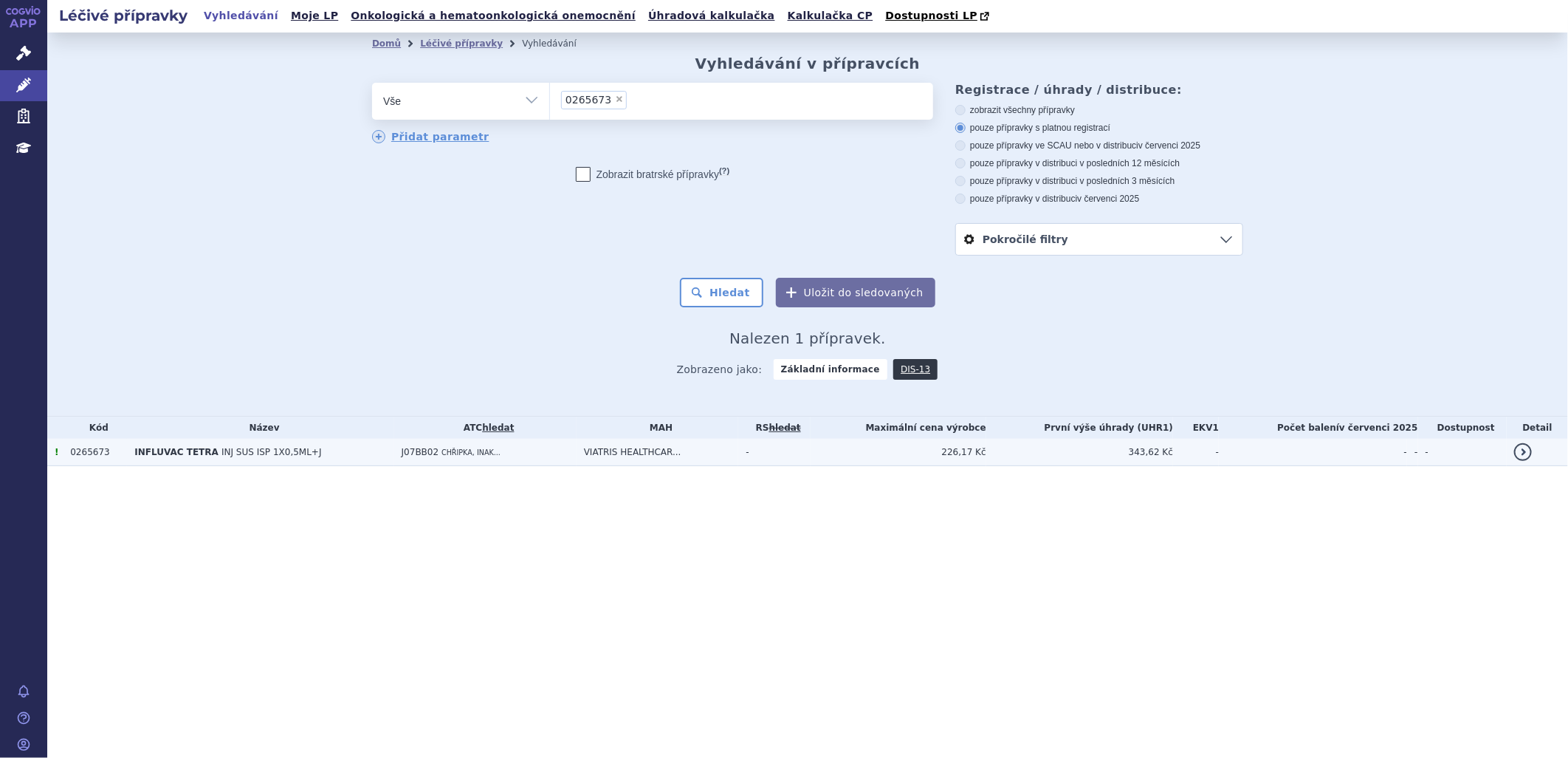
click at [170, 454] on span "INFLUVAC TETRA" at bounding box center [176, 452] width 84 height 11
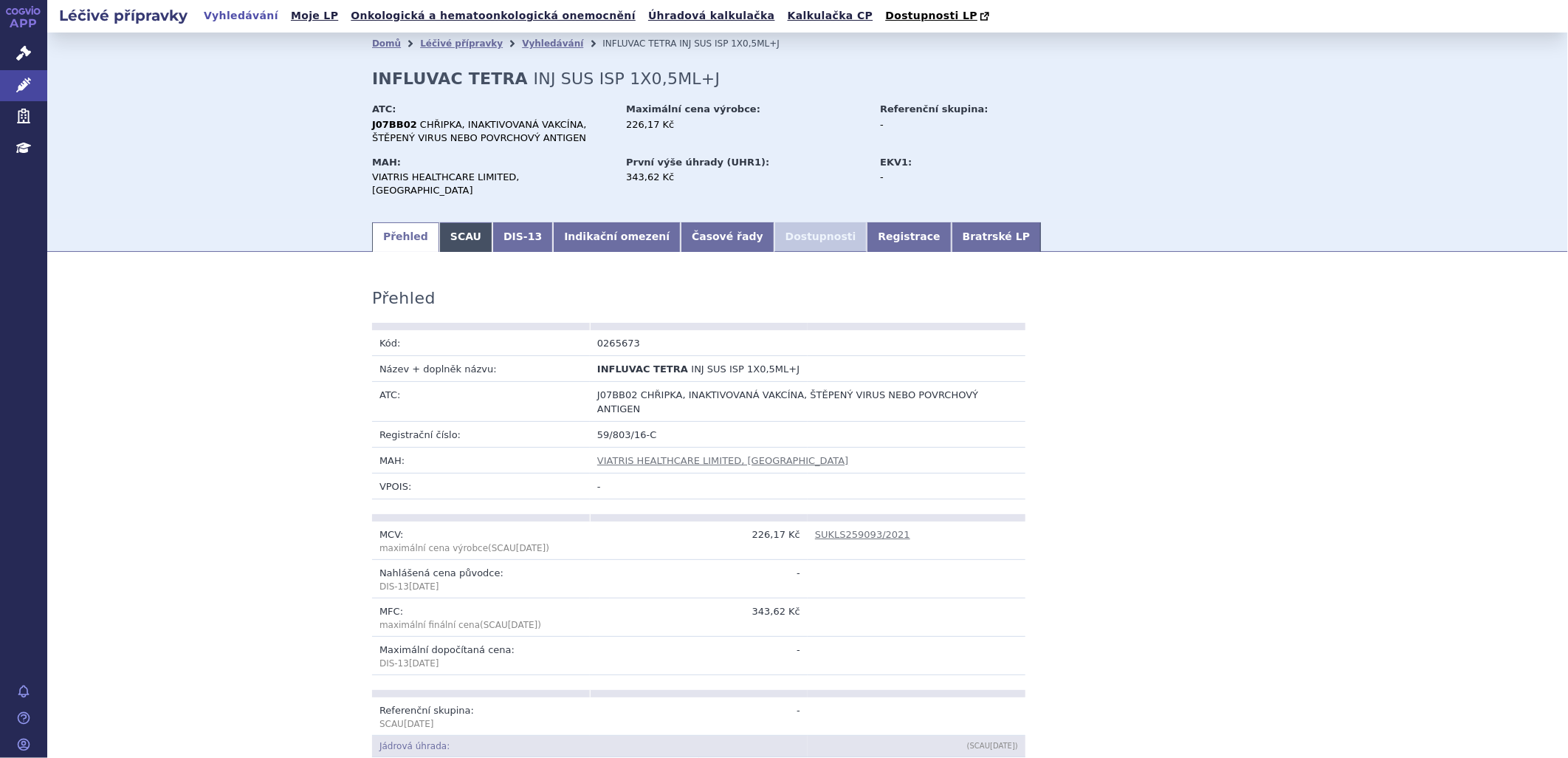
click at [449, 230] on link "SCAU" at bounding box center [465, 236] width 53 height 30
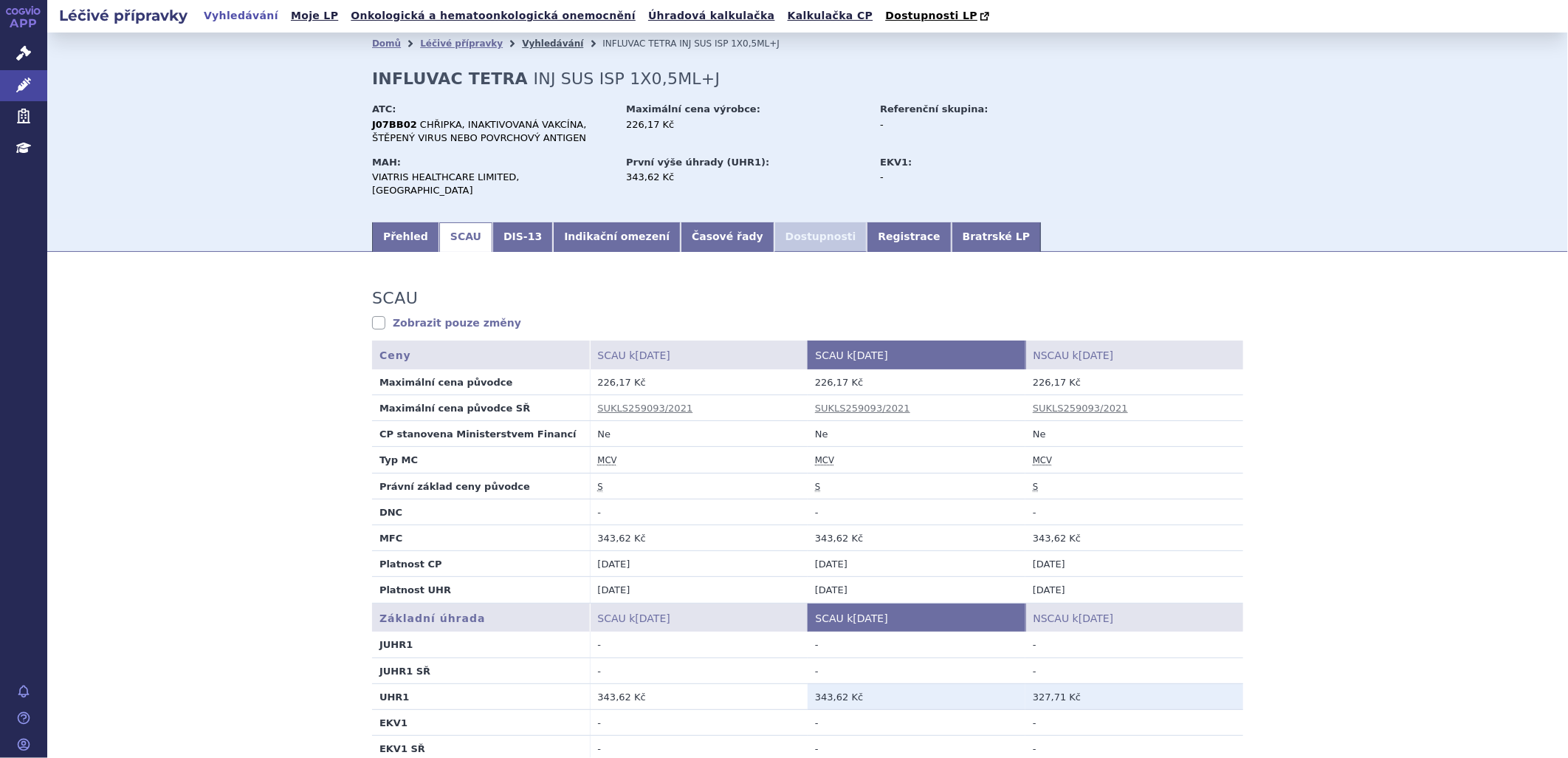
click at [541, 43] on link "Vyhledávání" at bounding box center [552, 44] width 61 height 11
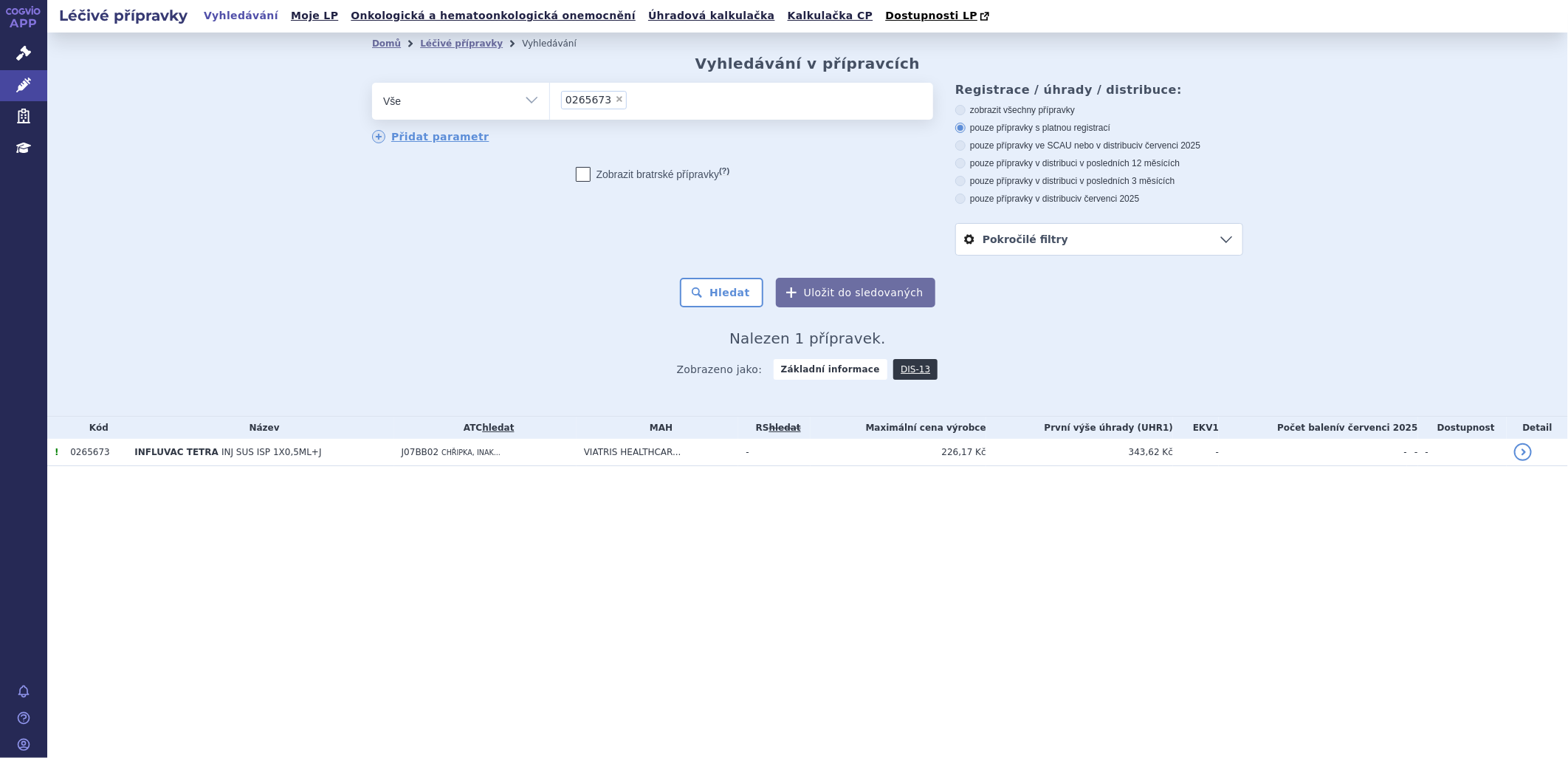
click at [615, 98] on span "×" at bounding box center [619, 99] width 9 height 9
click at [550, 98] on select "0265673" at bounding box center [550, 100] width 1 height 37
select select
type input "0131426"
select select "0131426"
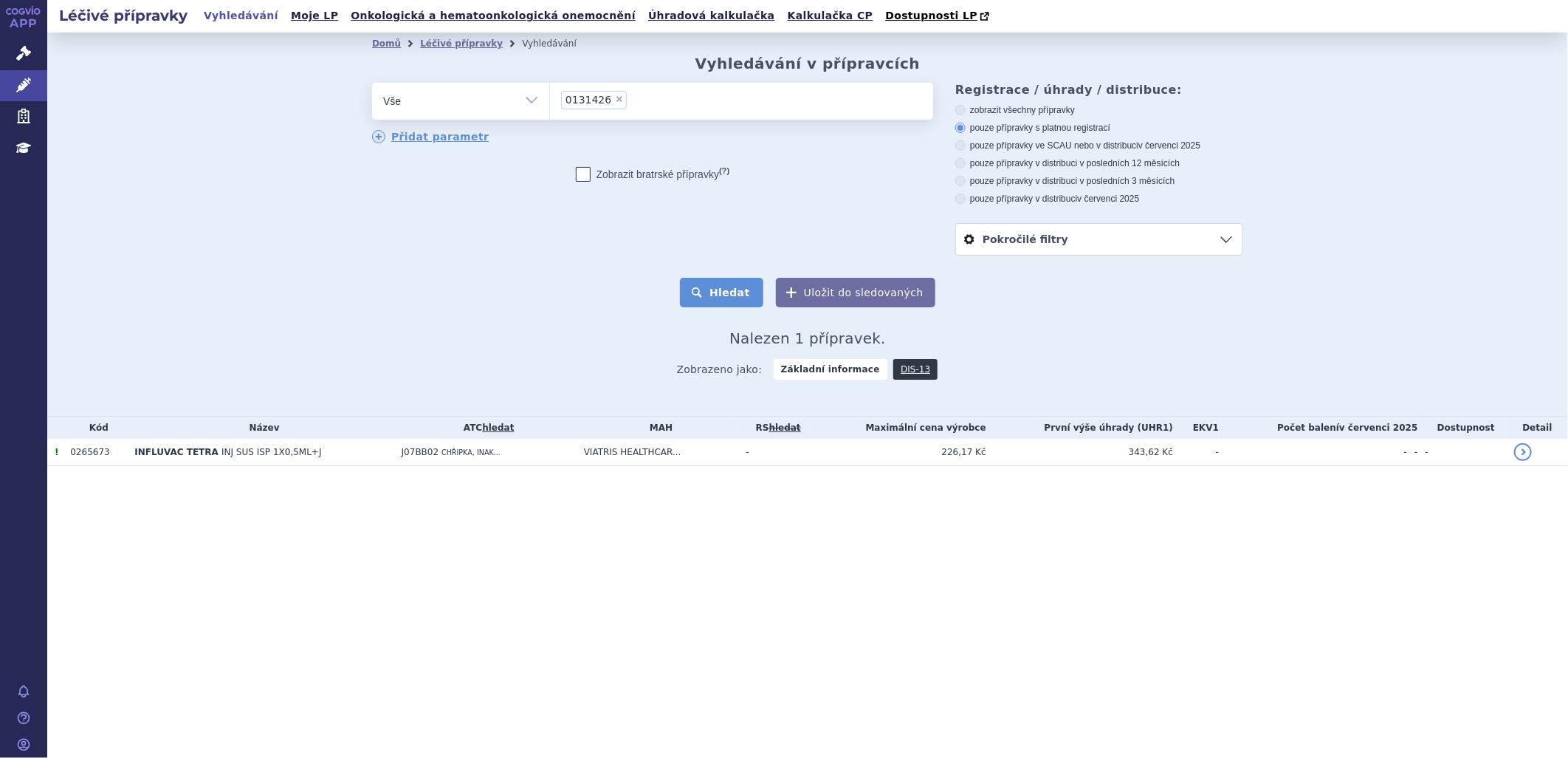
click at [715, 304] on button "Hledat" at bounding box center [721, 292] width 83 height 30
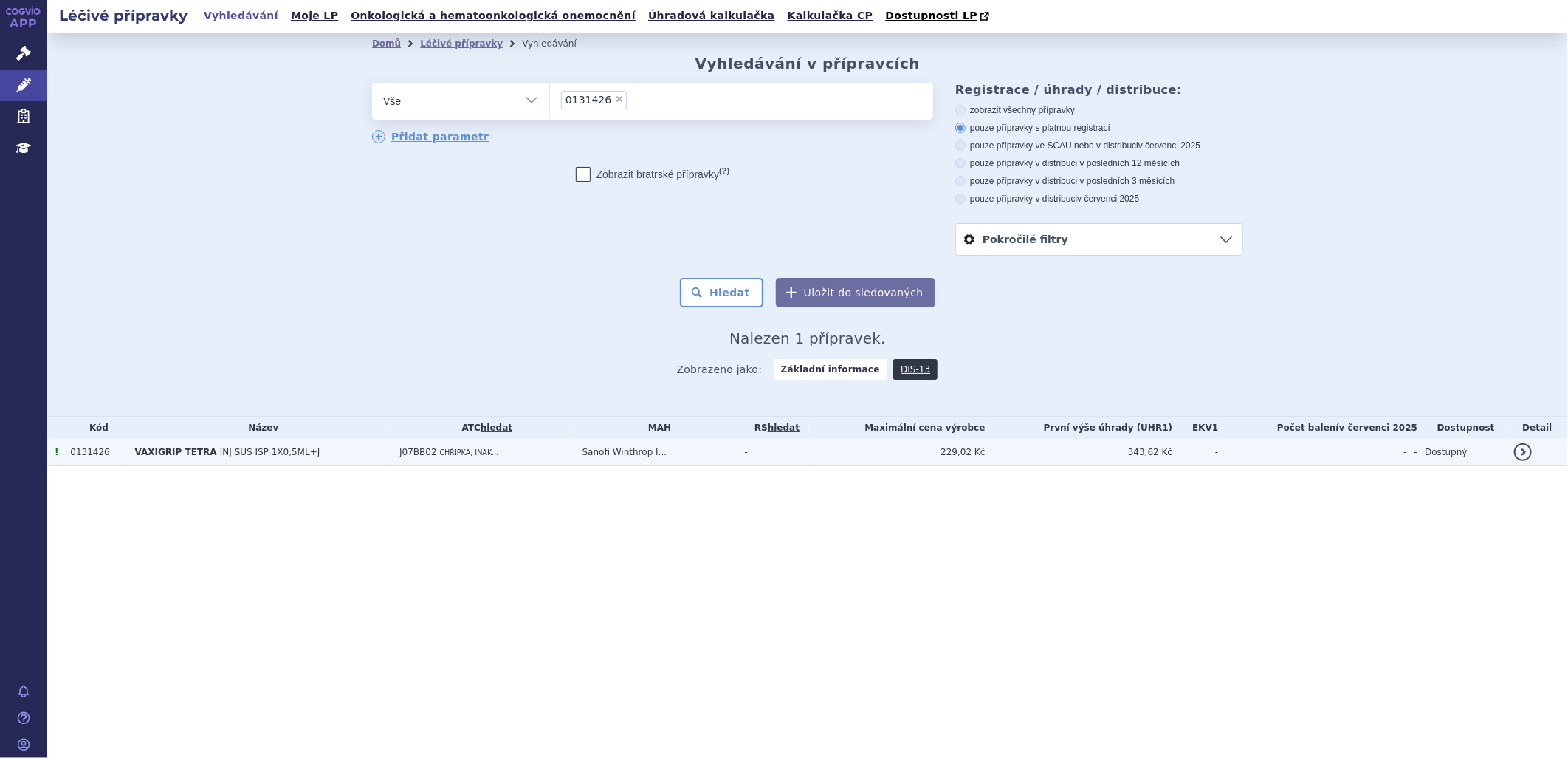
click at [543, 449] on td "J07BB02 CHŘIPKA, INAK..." at bounding box center [483, 452] width 183 height 28
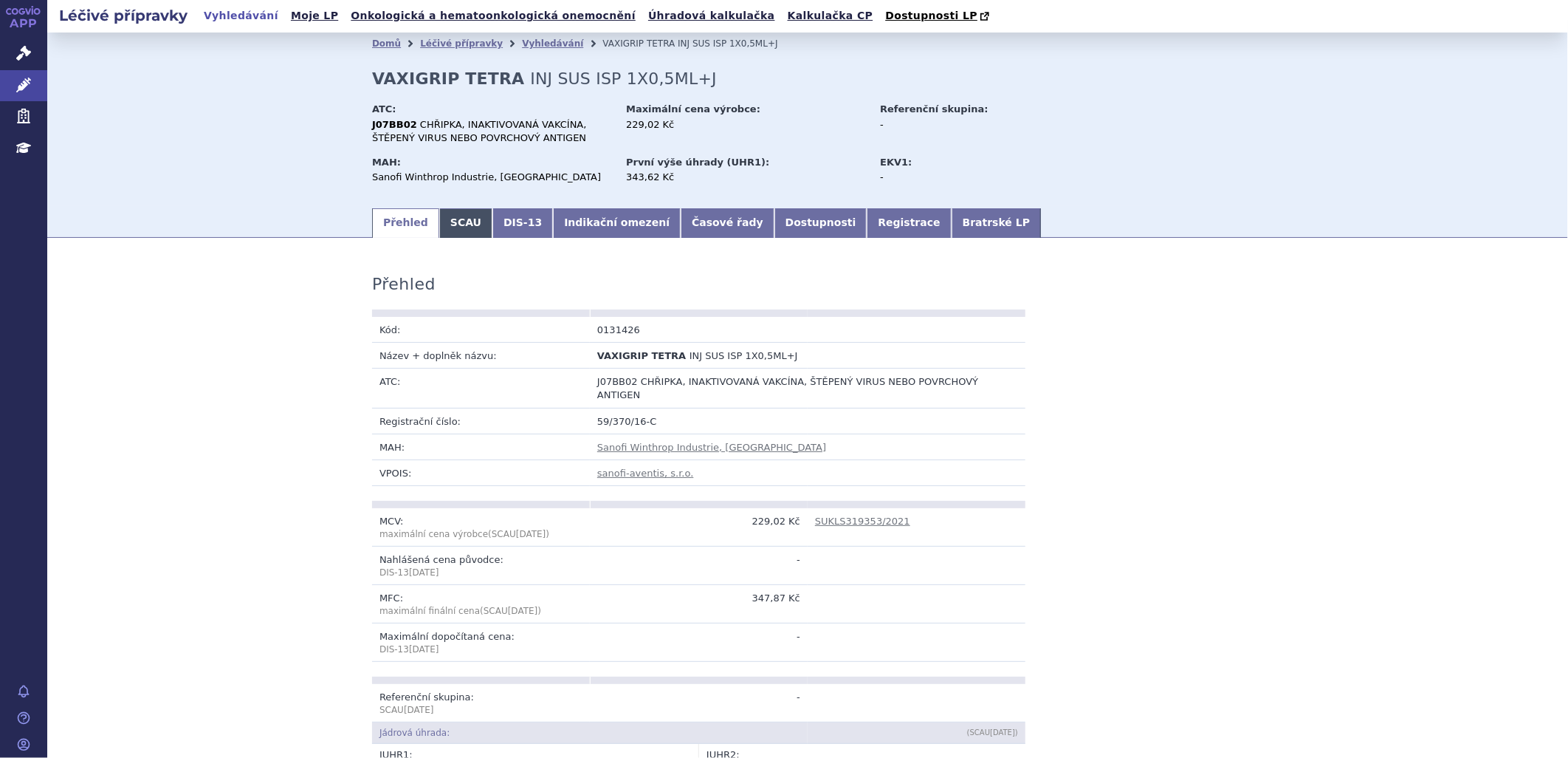
click at [459, 223] on link "SCAU" at bounding box center [465, 223] width 53 height 30
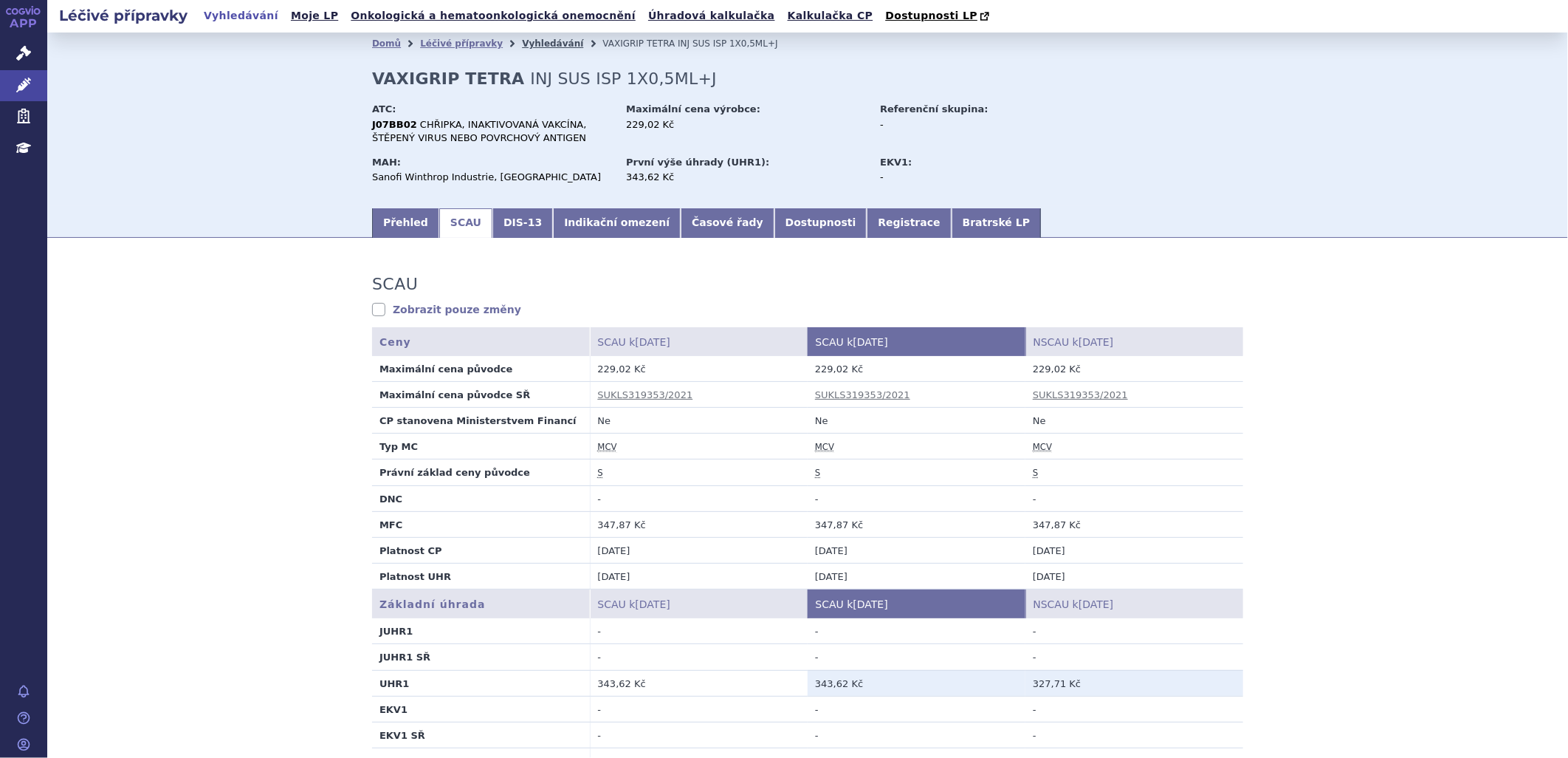
click at [533, 43] on link "Vyhledávání" at bounding box center [552, 44] width 61 height 11
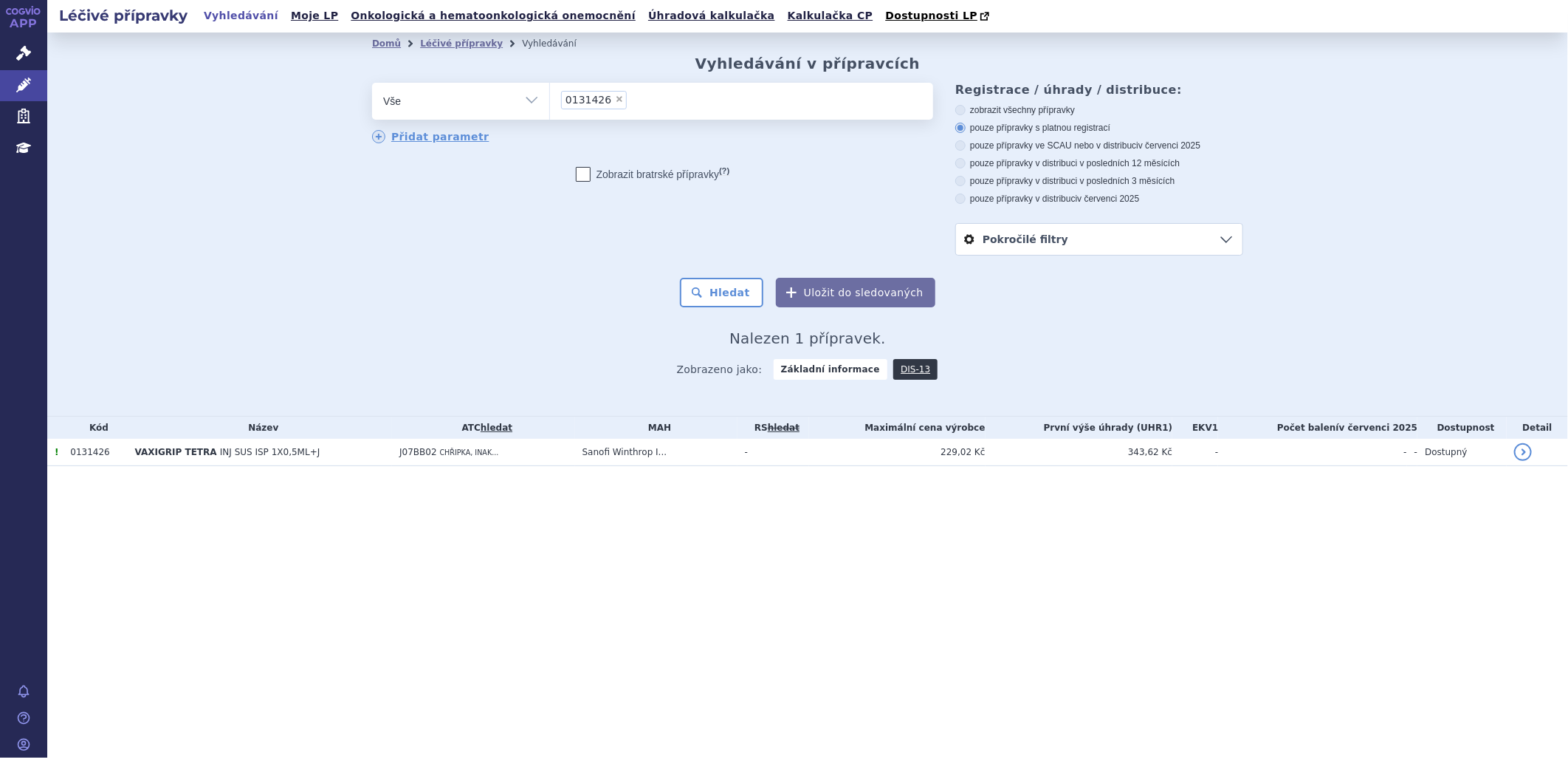
click at [615, 100] on span "×" at bounding box center [619, 99] width 9 height 9
click at [550, 100] on select "0131426" at bounding box center [550, 100] width 1 height 37
select select
type input "0209483"
select select "0209483"
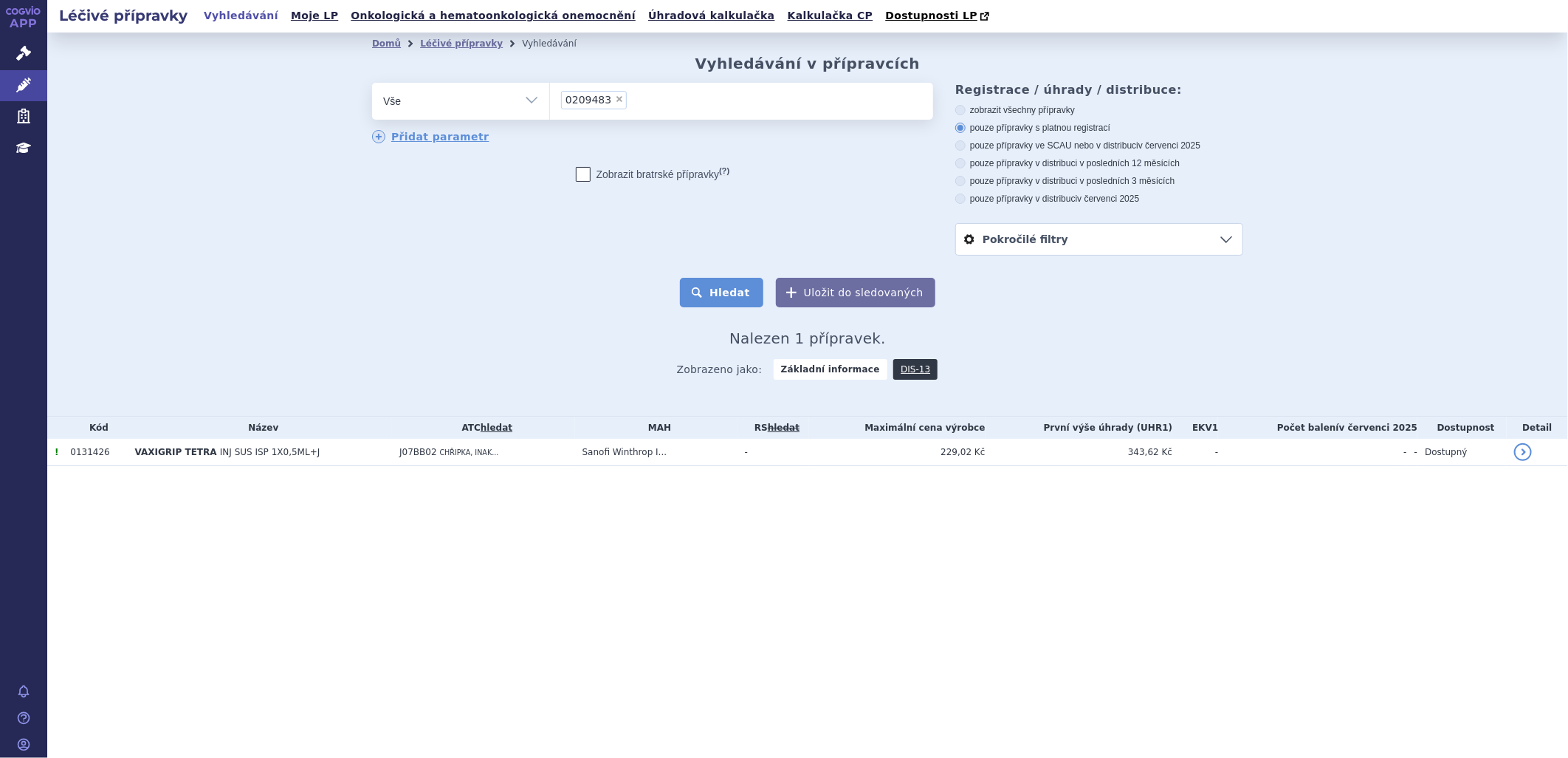
click at [727, 293] on button "Hledat" at bounding box center [721, 292] width 83 height 30
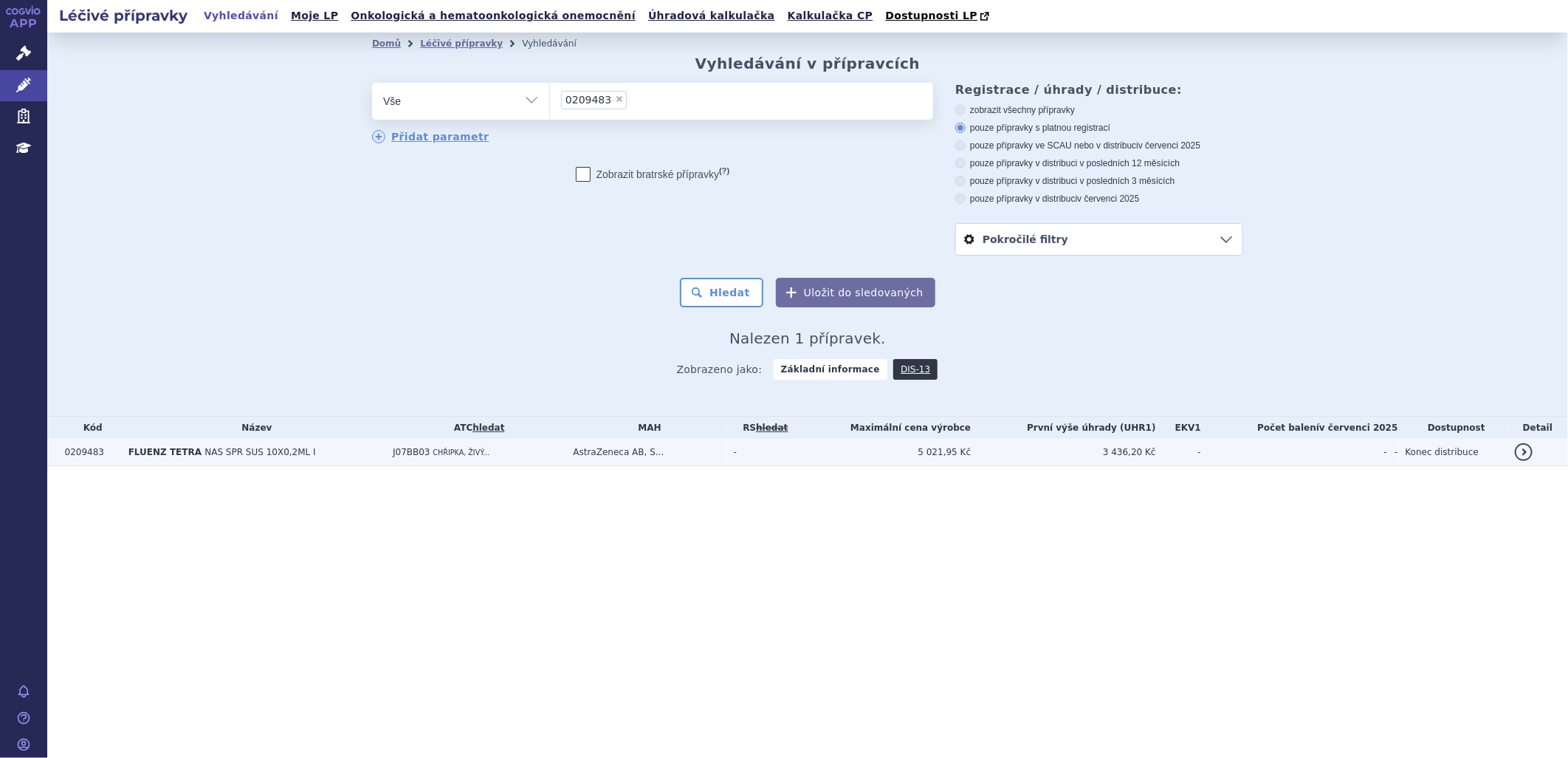
click at [357, 456] on td "FLUENZ TETRA NAS SPR SUS 10X0,2ML I" at bounding box center [252, 452] width 264 height 28
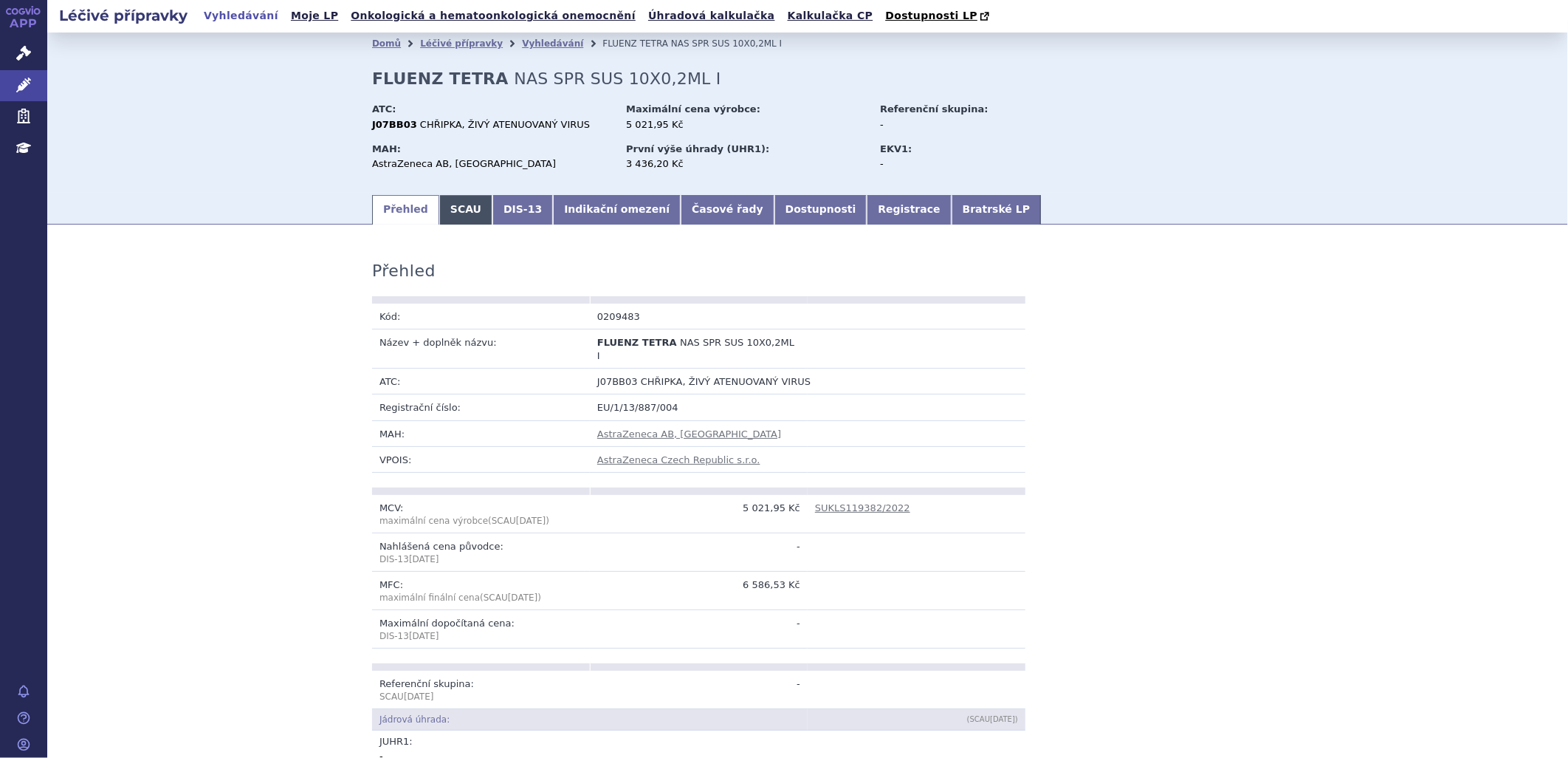
click at [453, 211] on link "SCAU" at bounding box center [465, 209] width 53 height 30
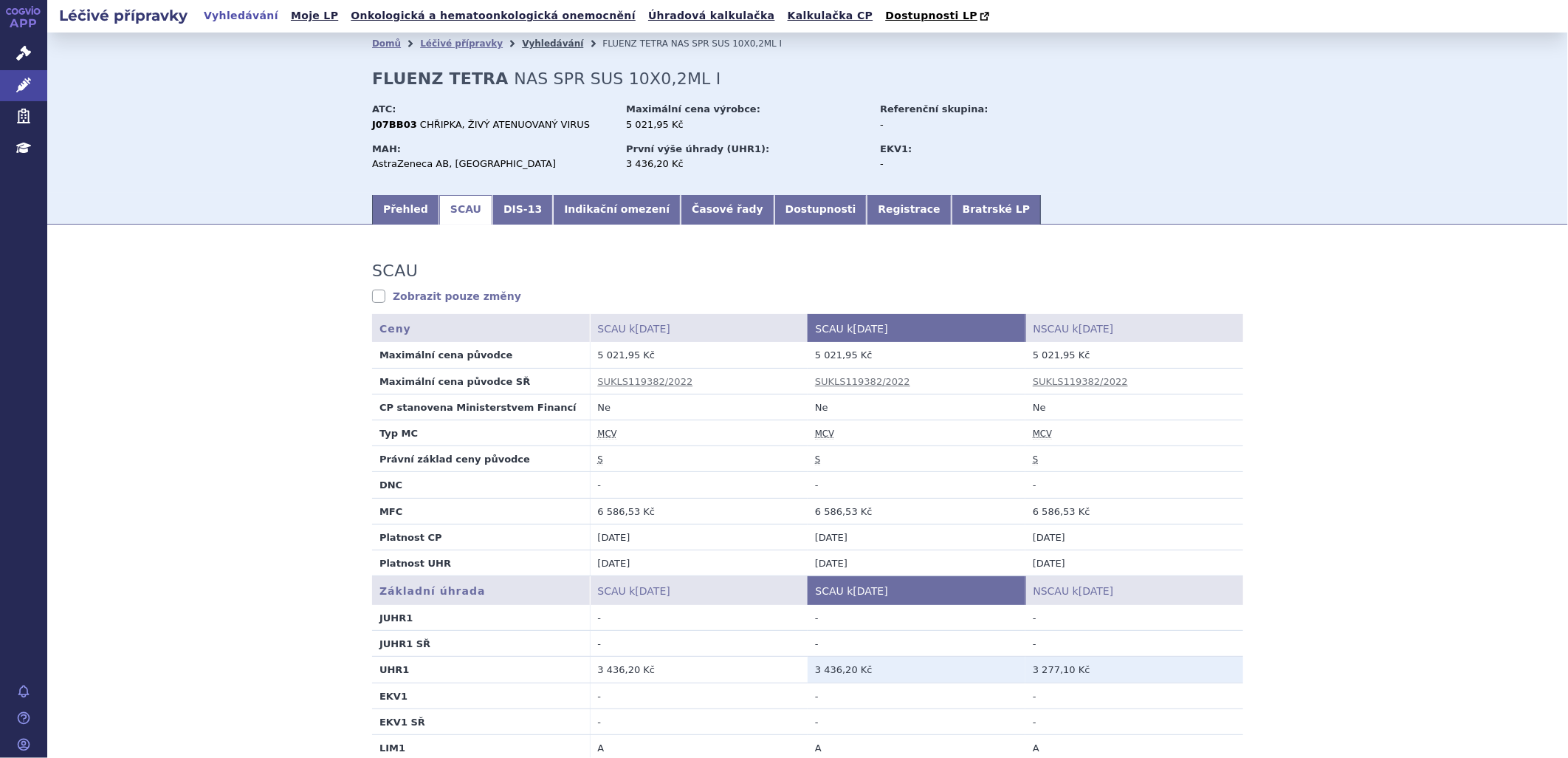
click at [542, 40] on link "Vyhledávání" at bounding box center [552, 44] width 61 height 11
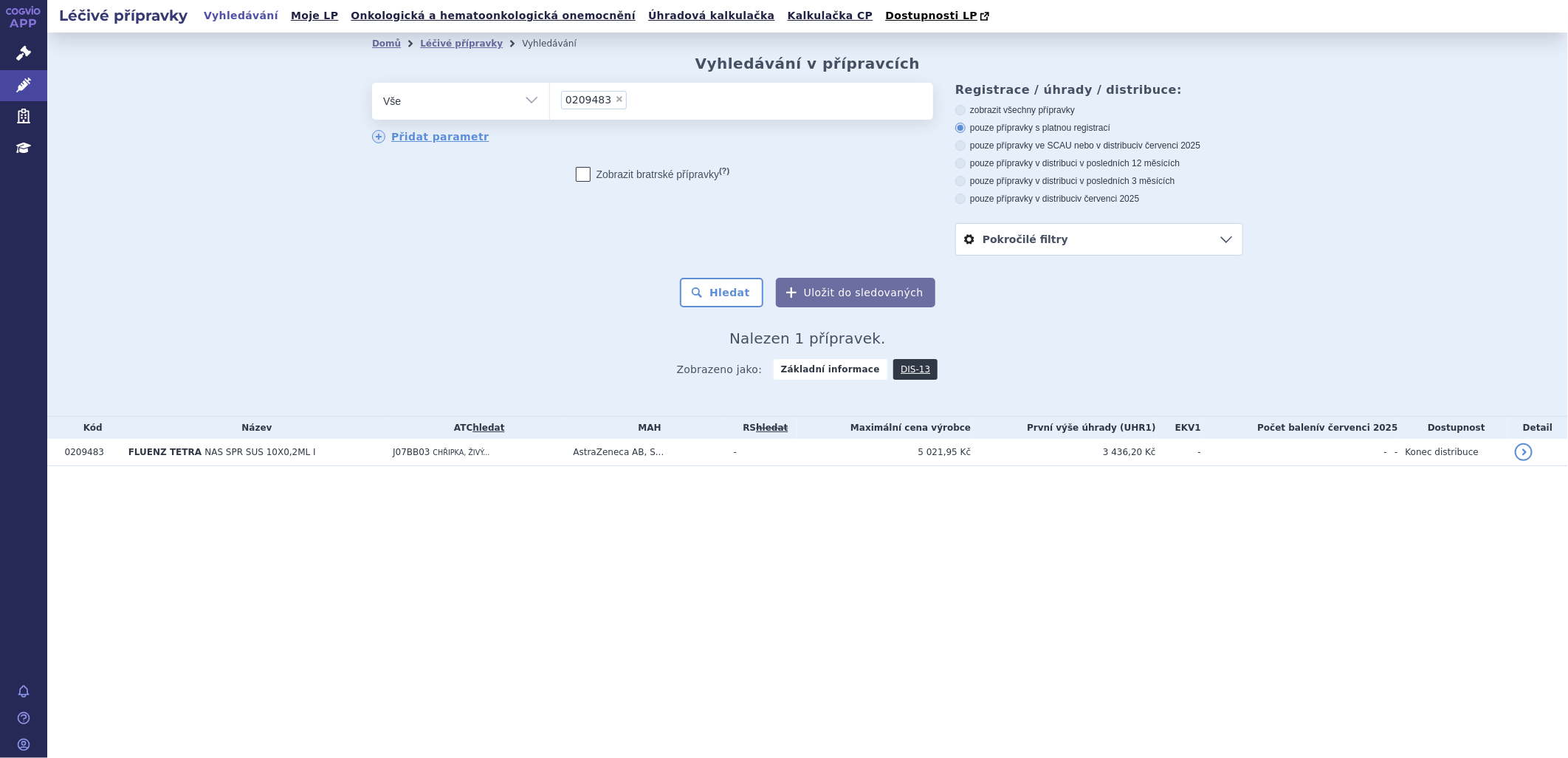
click at [615, 98] on span "×" at bounding box center [619, 99] width 9 height 9
click at [550, 98] on select "0209483" at bounding box center [550, 100] width 1 height 37
select select
type input "0272255"
select select "0272255"
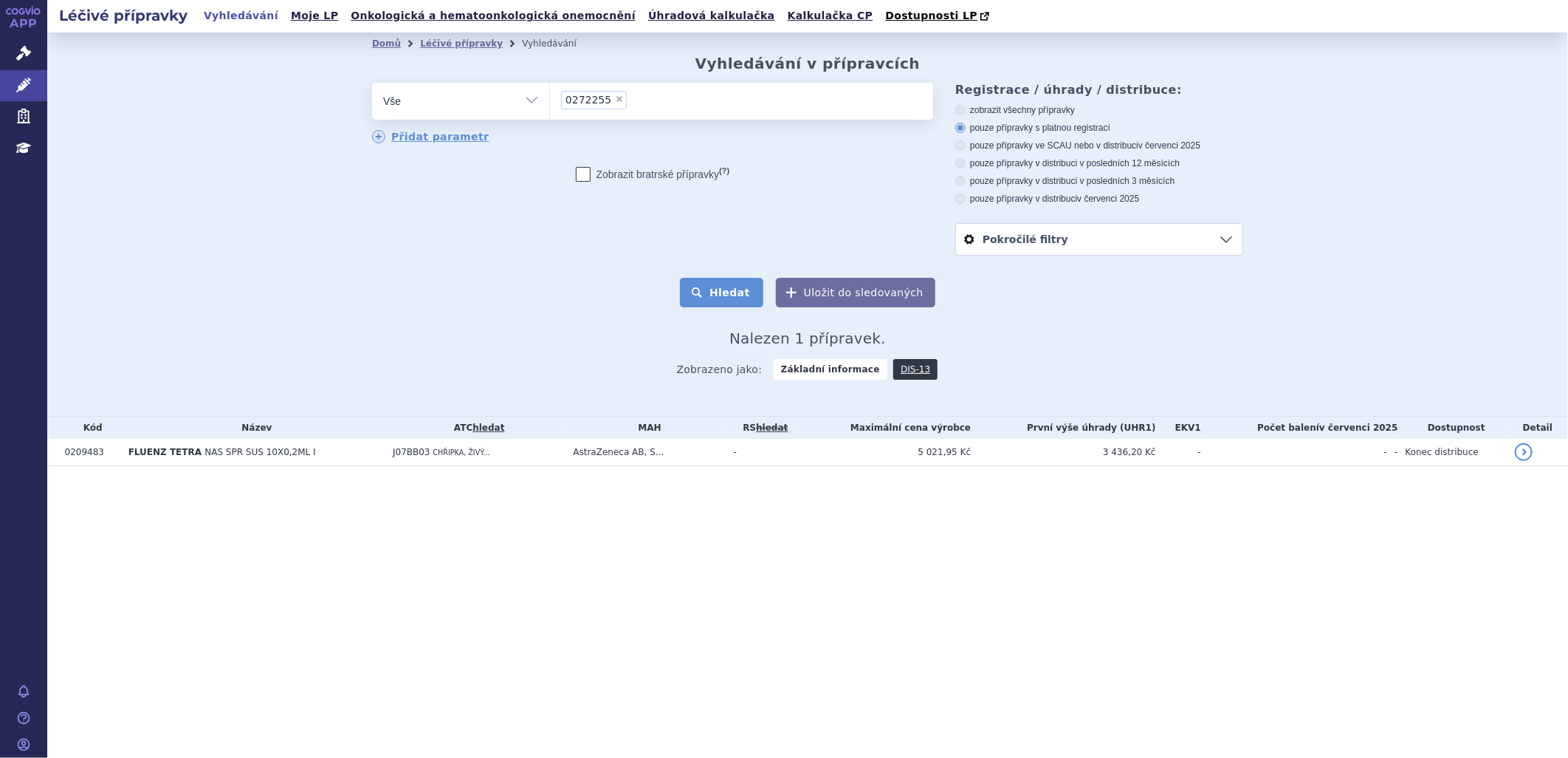
click at [736, 293] on button "Hledat" at bounding box center [721, 292] width 83 height 30
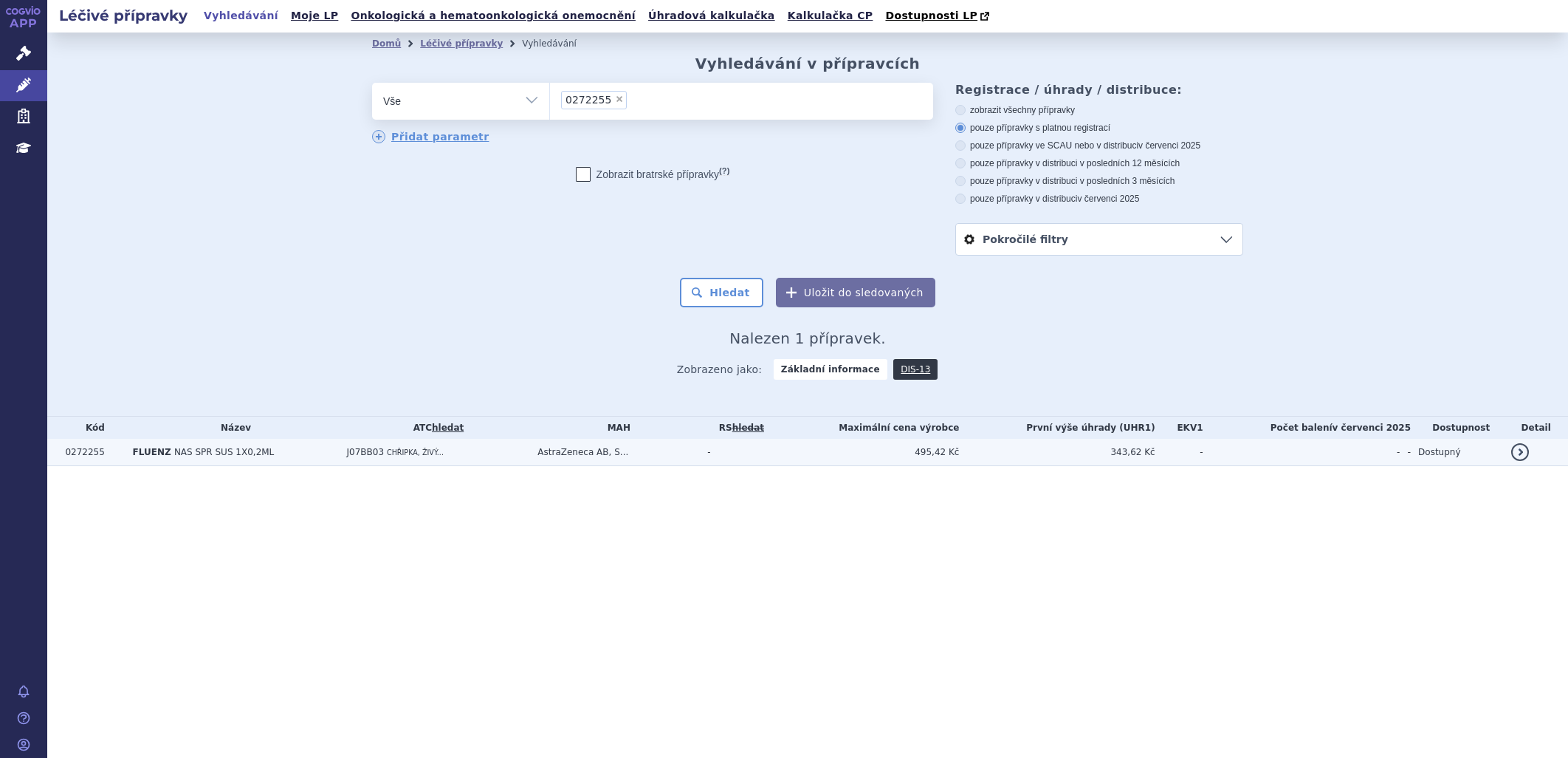
click at [643, 458] on td "AstraZeneca AB, S..." at bounding box center [615, 452] width 170 height 28
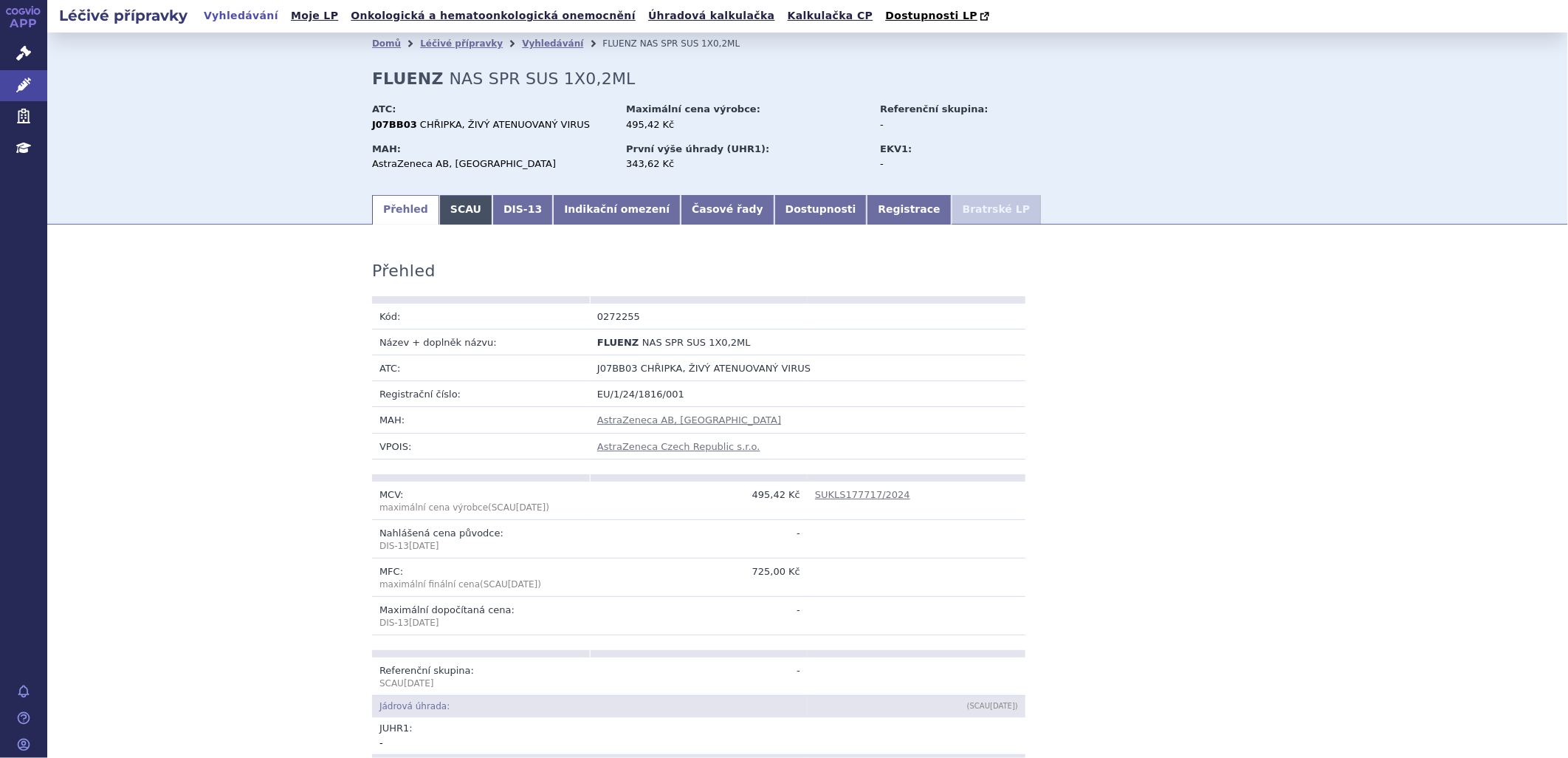
click at [443, 211] on link "SCAU" at bounding box center [465, 209] width 53 height 30
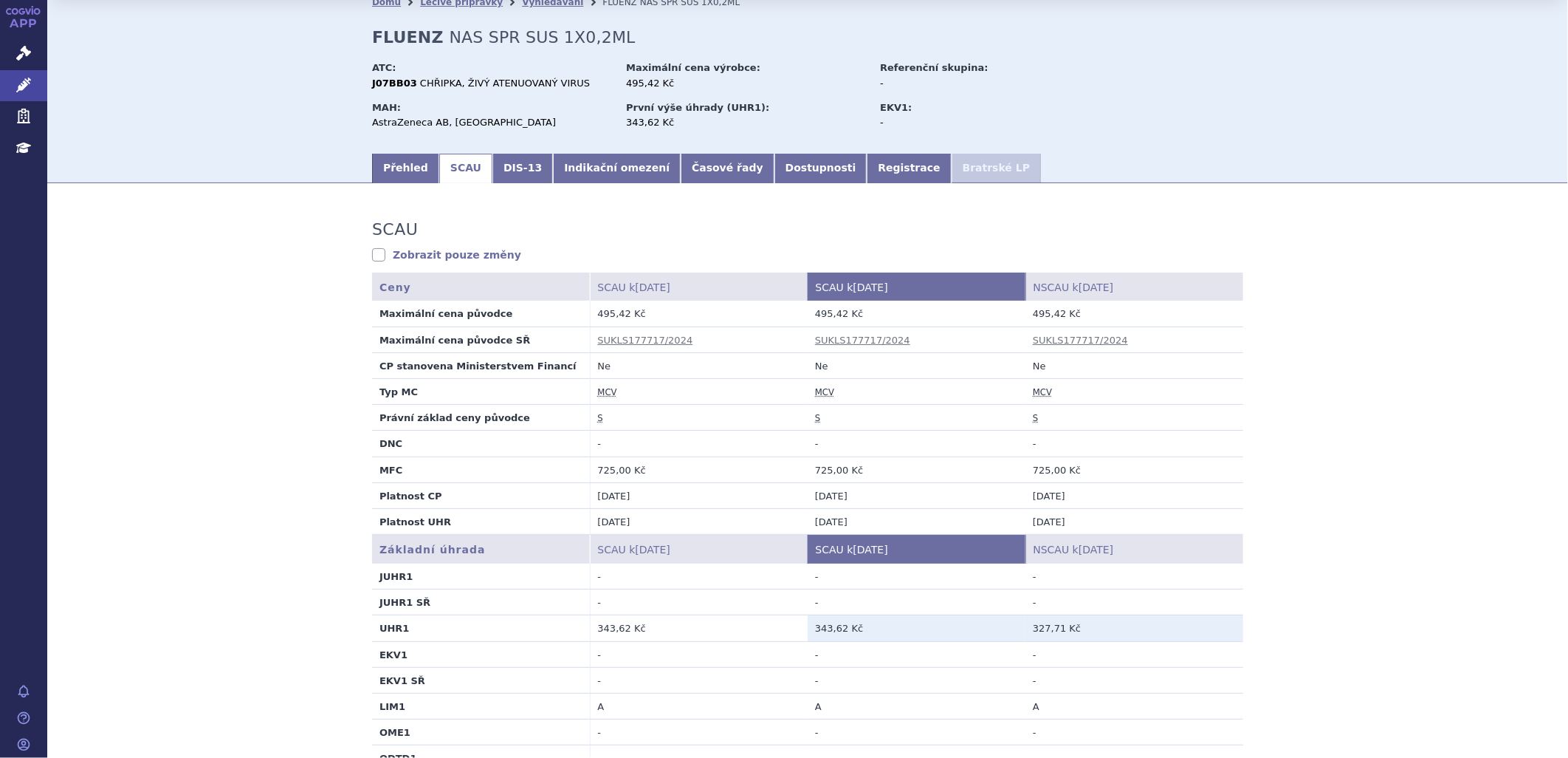
scroll to position [82, 0]
